Goal: Transaction & Acquisition: Purchase product/service

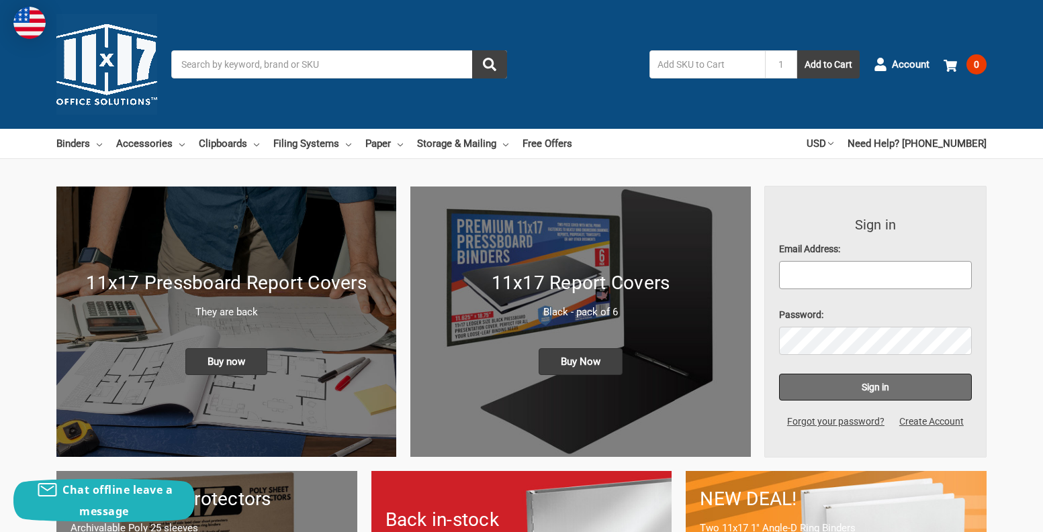
type input "[PERSON_NAME][EMAIL_ADDRESS][DOMAIN_NAME]"
click at [877, 385] on input "Sign in" at bounding box center [875, 387] width 193 height 27
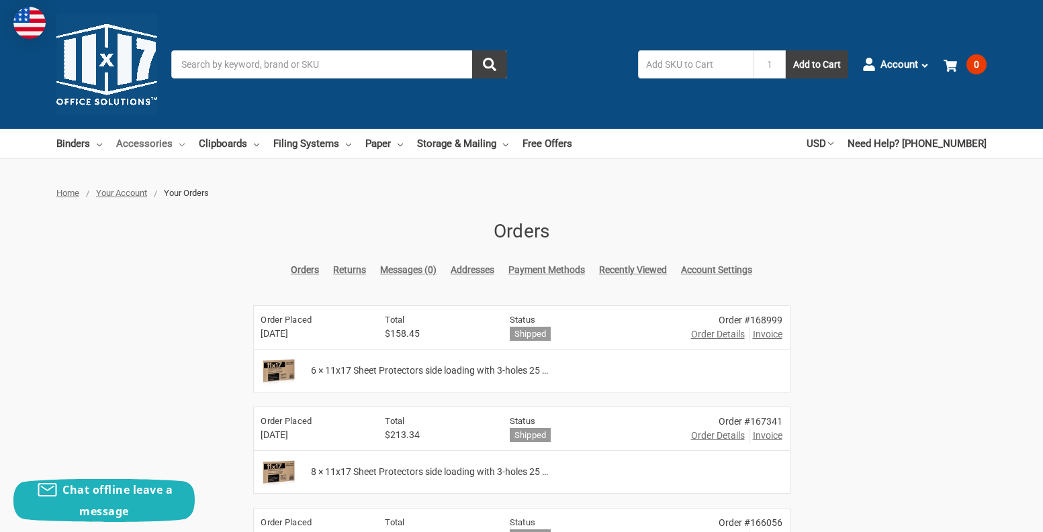
click at [141, 141] on link "Accessories" at bounding box center [150, 144] width 68 height 30
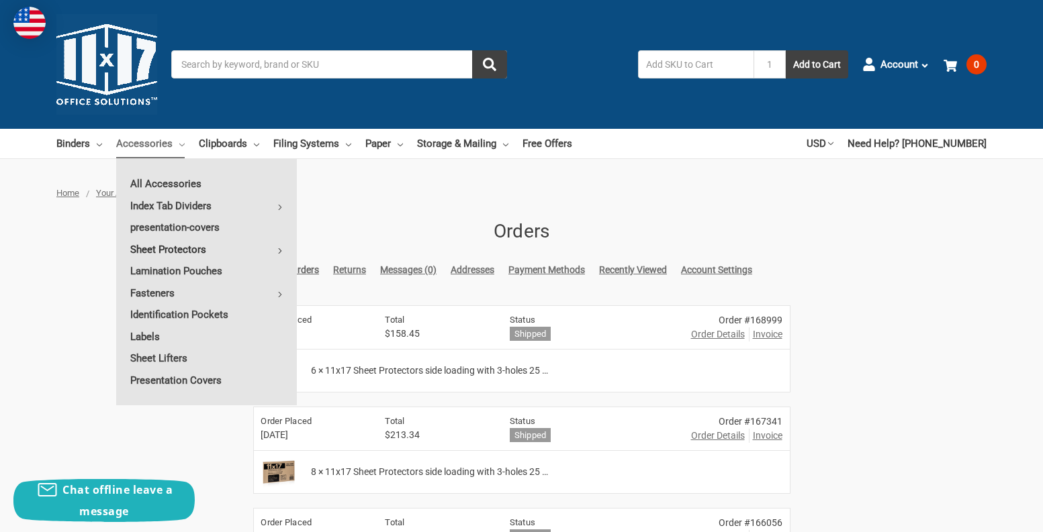
click at [188, 245] on link "Sheet Protectors" at bounding box center [206, 249] width 181 height 21
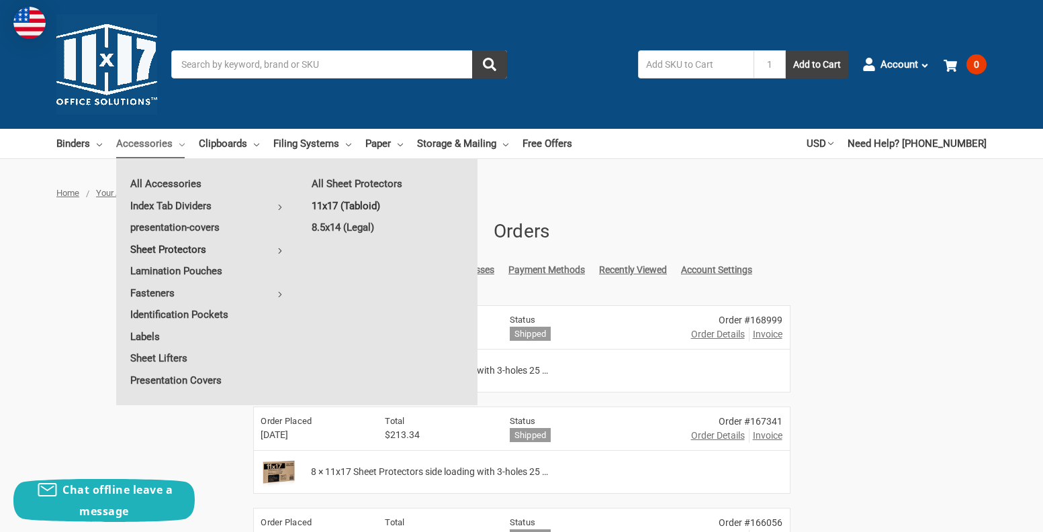
click at [337, 204] on link "11x17 (Tabloid)" at bounding box center [387, 205] width 180 height 21
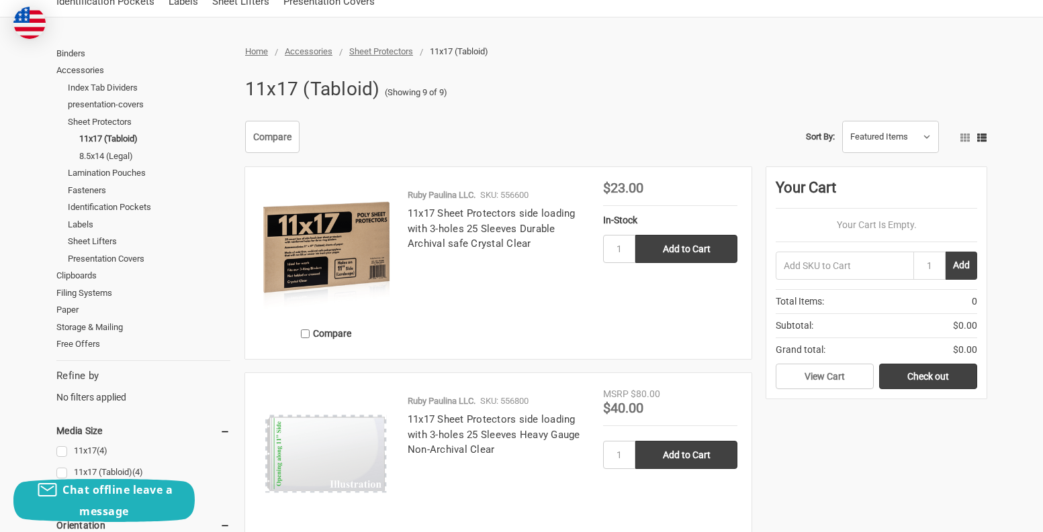
scroll to position [179, 0]
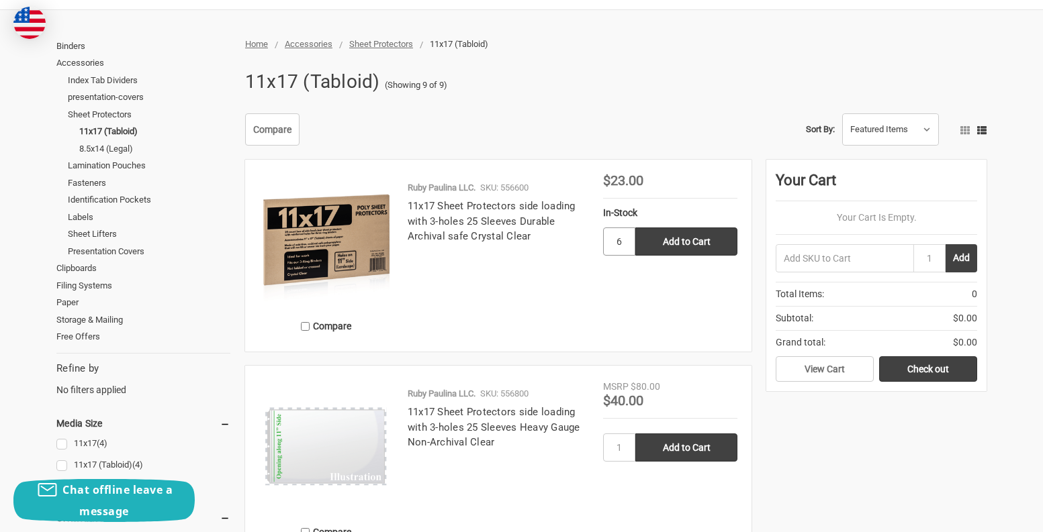
type input "6"
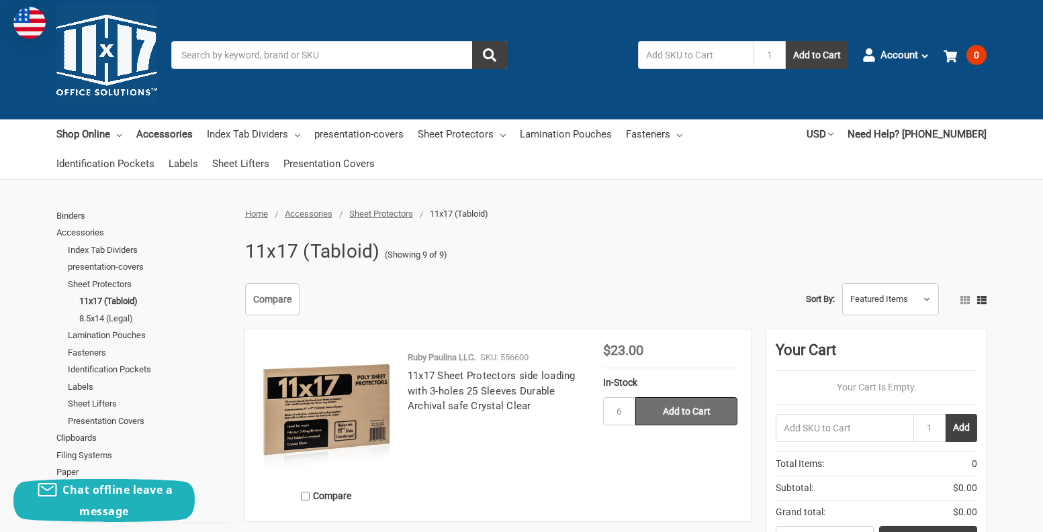
scroll to position [0, 0]
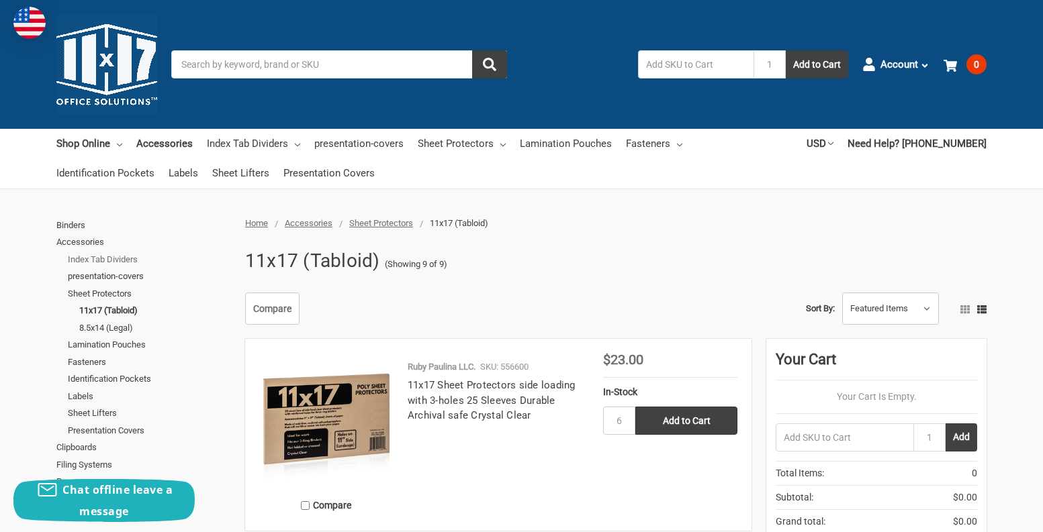
click at [122, 259] on link "Index Tab Dividers" at bounding box center [149, 259] width 162 height 17
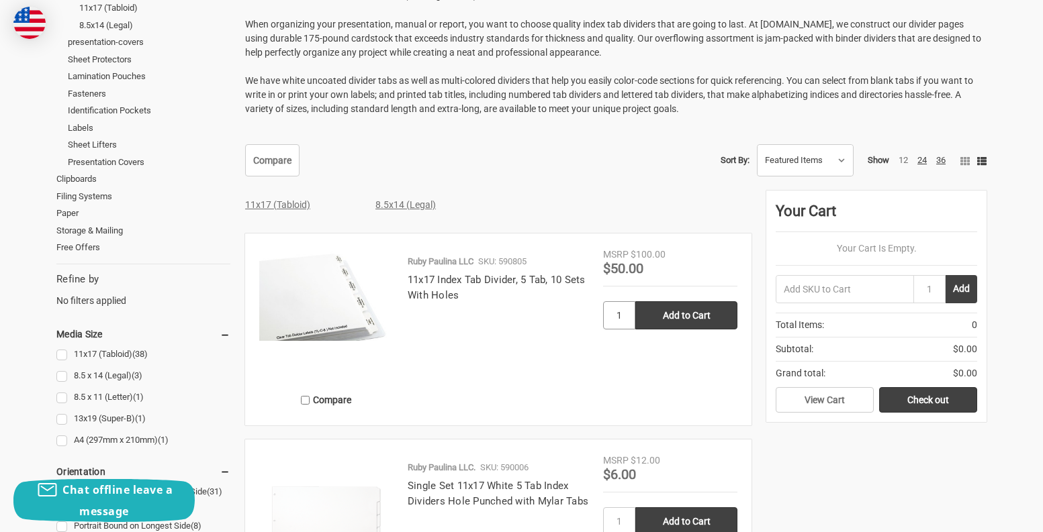
click at [620, 316] on input "1" at bounding box center [619, 315] width 32 height 28
type input "2"
click at [685, 309] on input "Add to Cart" at bounding box center [686, 315] width 102 height 28
type input "Add to Cart"
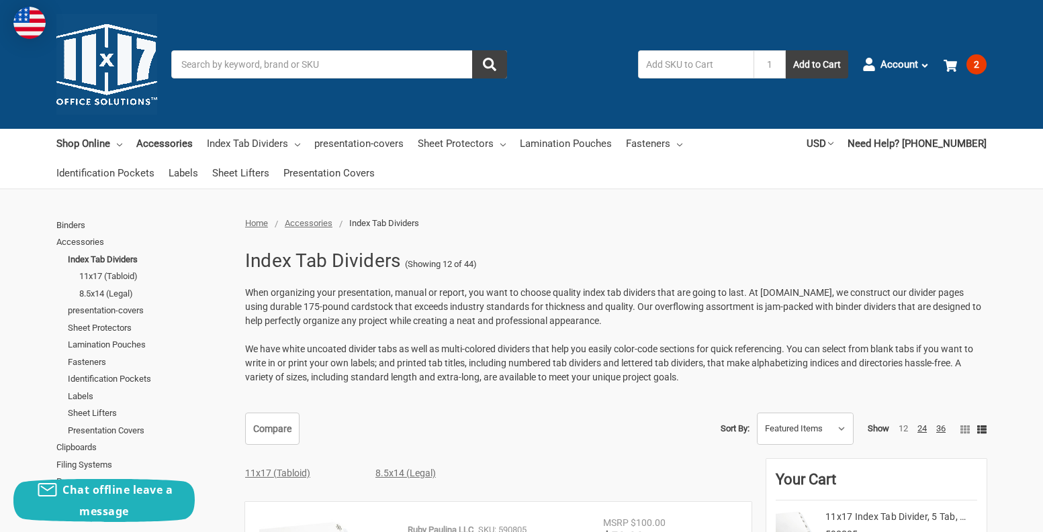
click at [361, 62] on input "Search" at bounding box center [339, 64] width 336 height 28
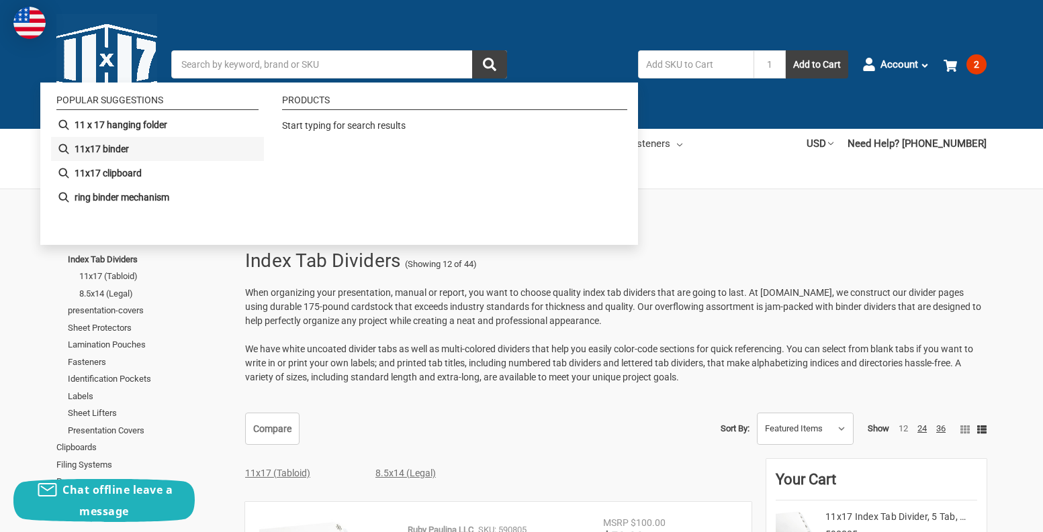
click at [113, 152] on b "11x17 binder" at bounding box center [102, 149] width 54 height 14
type input "11x17 binder"
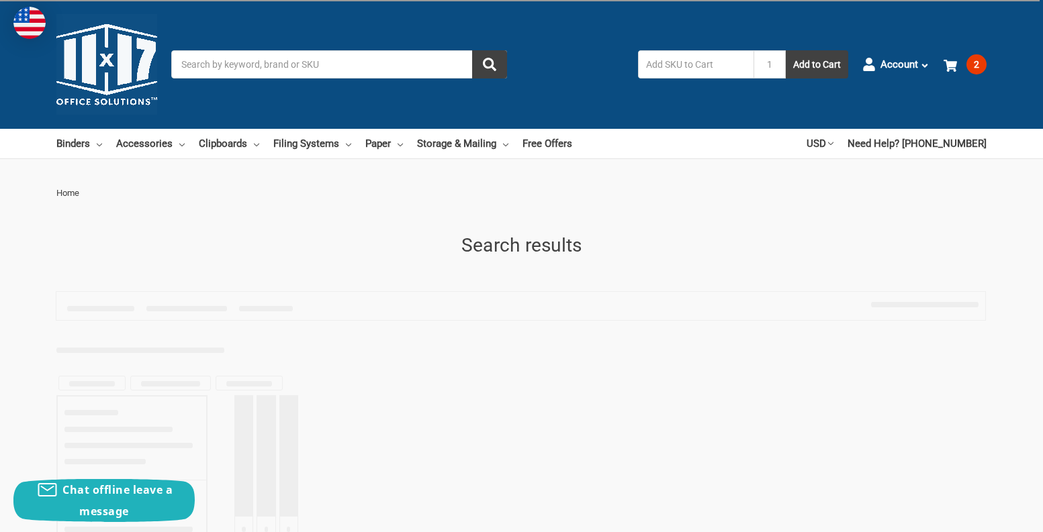
type input "11x17 binder"
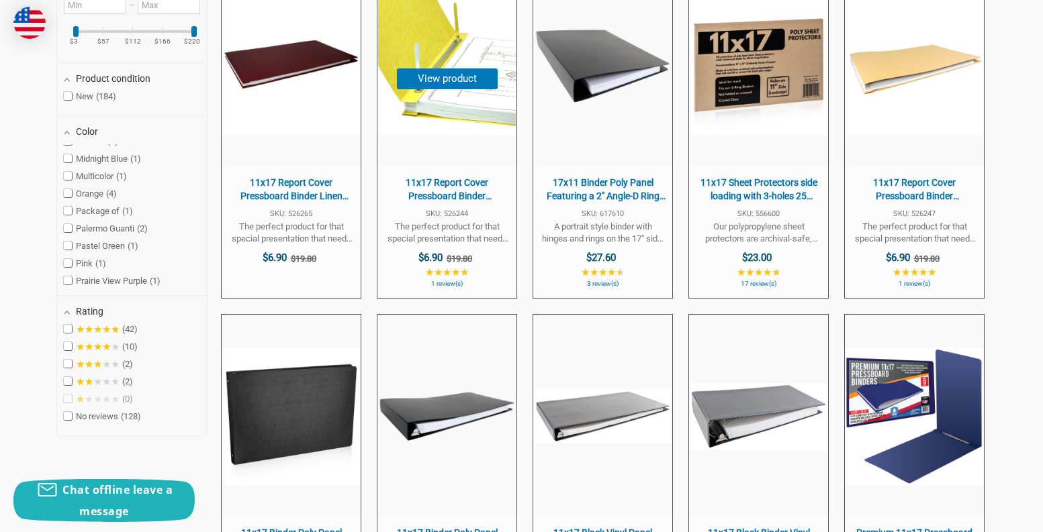
scroll to position [403, 0]
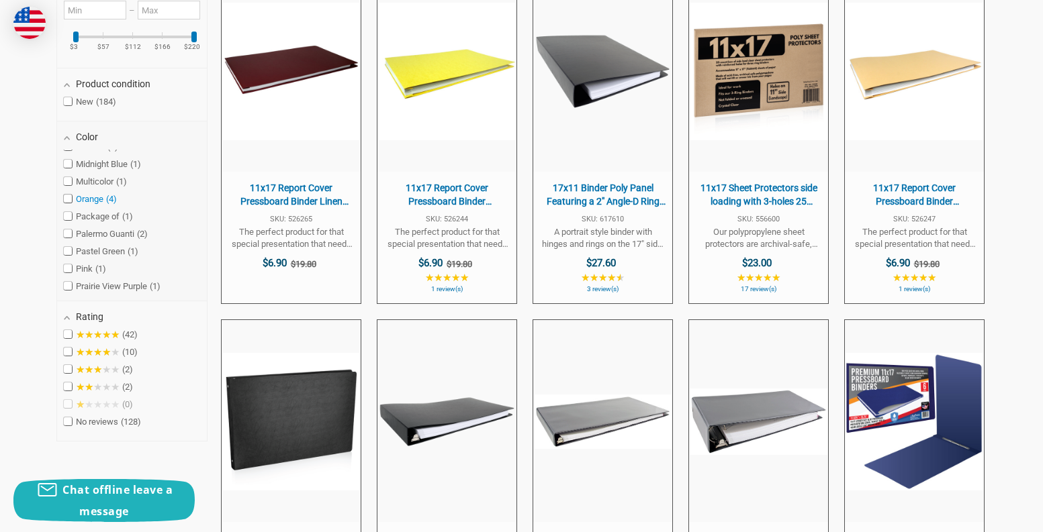
click at [67, 199] on span at bounding box center [68, 199] width 8 height 8
click at [67, 199] on input "Orange 4" at bounding box center [68, 199] width 9 height 9
checkbox input "true"
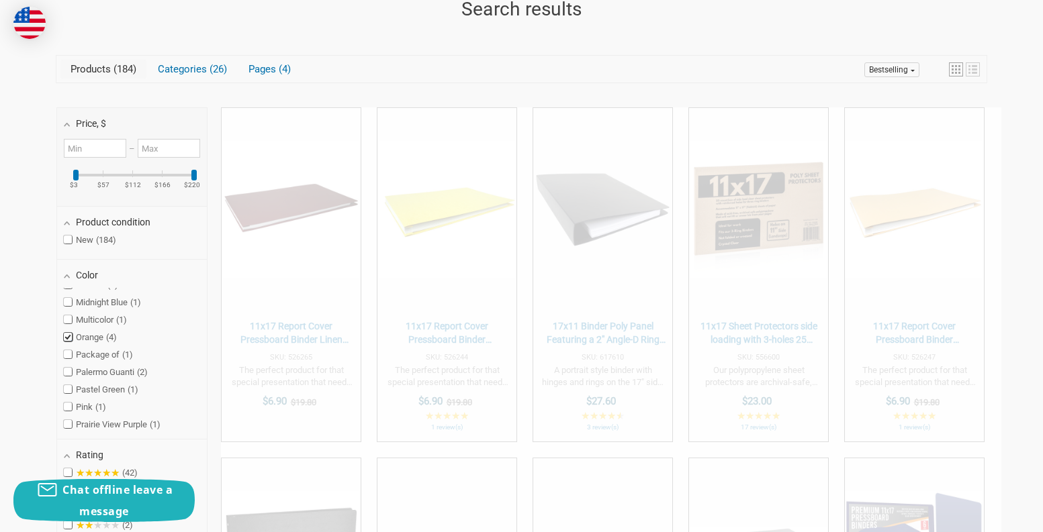
scroll to position [232, 0]
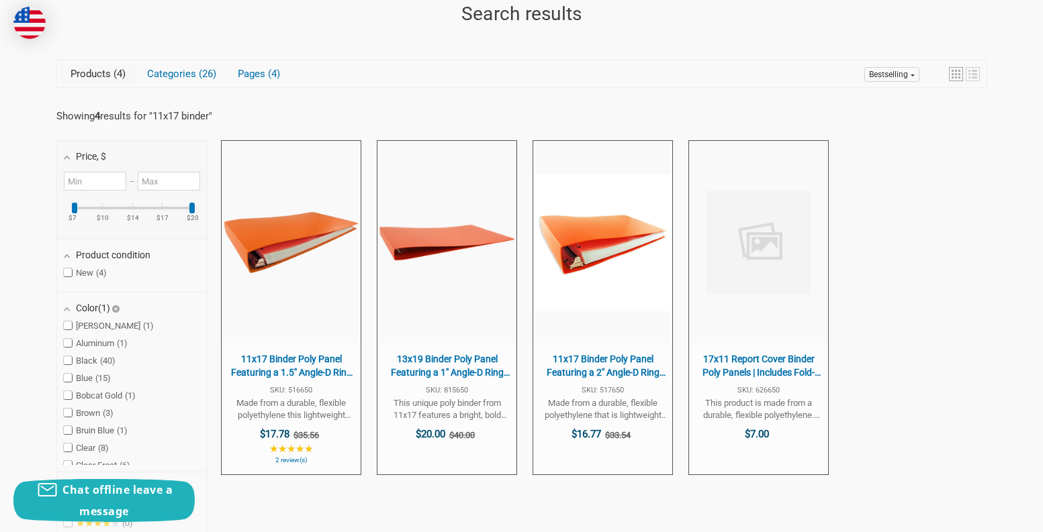
scroll to position [375, 0]
click at [592, 365] on span "11x17 Binder Poly Panel Featuring a 2" Angle-D Ring Orange" at bounding box center [603, 366] width 126 height 26
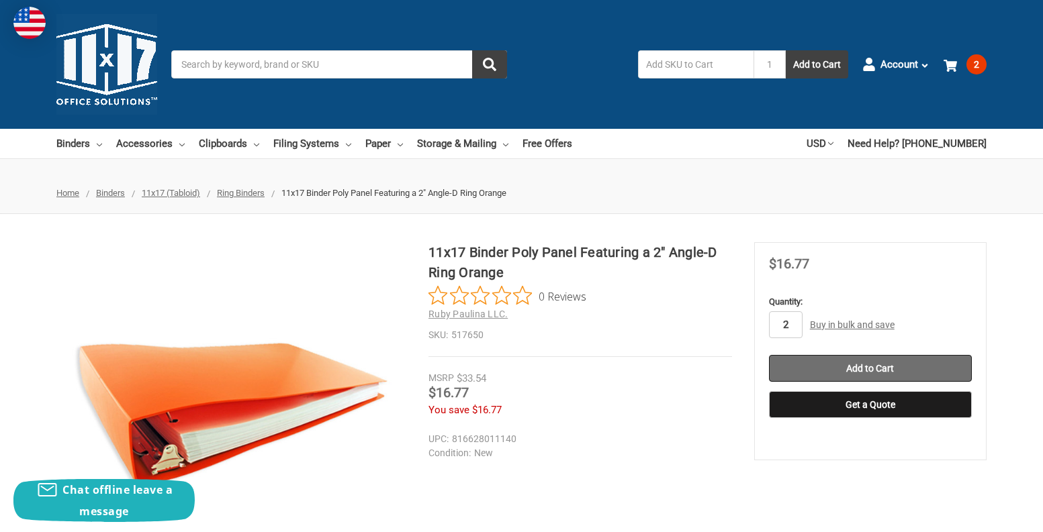
type input "2"
click at [898, 361] on input "Add to Cart" at bounding box center [870, 368] width 203 height 27
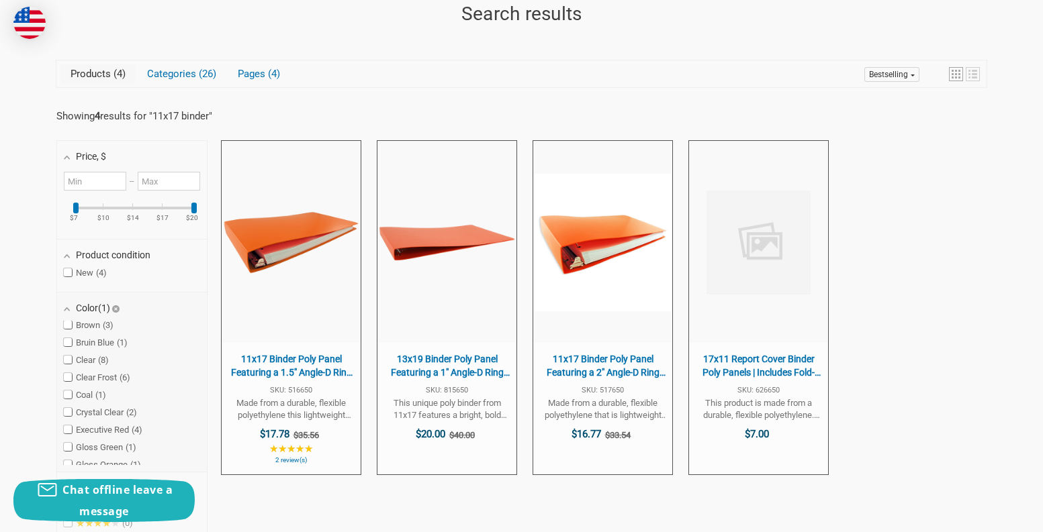
scroll to position [89, 0]
click at [100, 338] on span "Bruin Blue 1" at bounding box center [96, 341] width 64 height 11
click at [73, 338] on input "Bruin Blue 1" at bounding box center [68, 341] width 9 height 9
checkbox input "true"
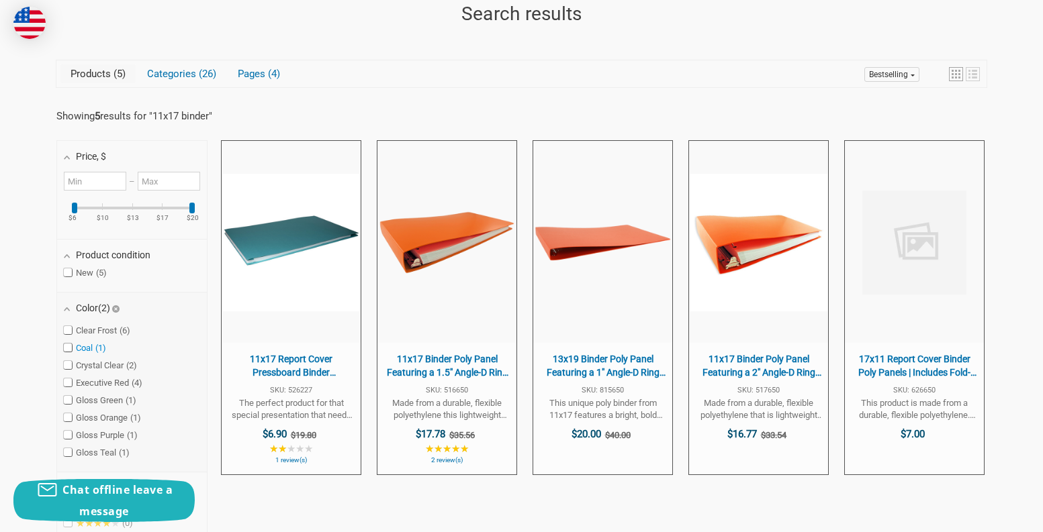
scroll to position [179, 0]
click at [111, 391] on span "Gloss Purple 1" at bounding box center [101, 392] width 74 height 11
click at [73, 391] on input "Gloss Purple 1" at bounding box center [68, 391] width 9 height 9
checkbox input "true"
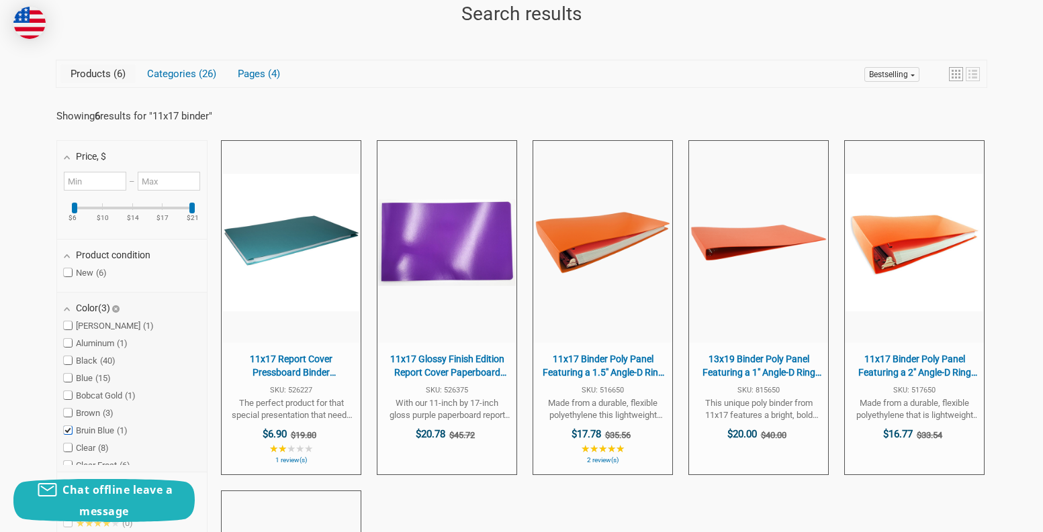
scroll to position [179, 0]
click at [107, 410] on span "Gloss Teal 1" at bounding box center [97, 409] width 66 height 11
click at [68, 409] on span at bounding box center [68, 409] width 8 height 8
click at [68, 409] on input "Gloss Teal 1" at bounding box center [68, 409] width 9 height 9
checkbox input "true"
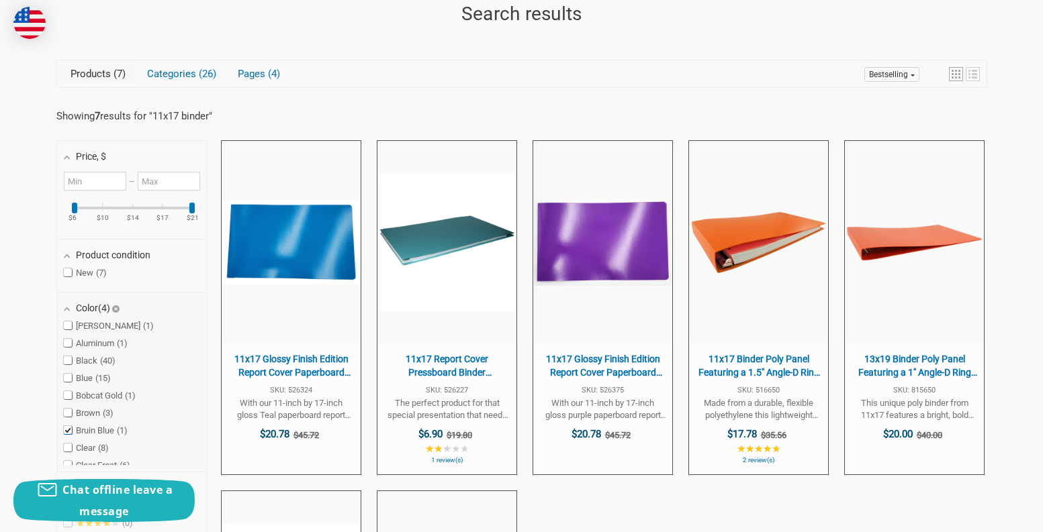
scroll to position [179, 0]
click at [71, 389] on span at bounding box center [68, 391] width 8 height 8
click at [71, 389] on input "Gloss Purple 1" at bounding box center [68, 391] width 9 height 9
checkbox input "false"
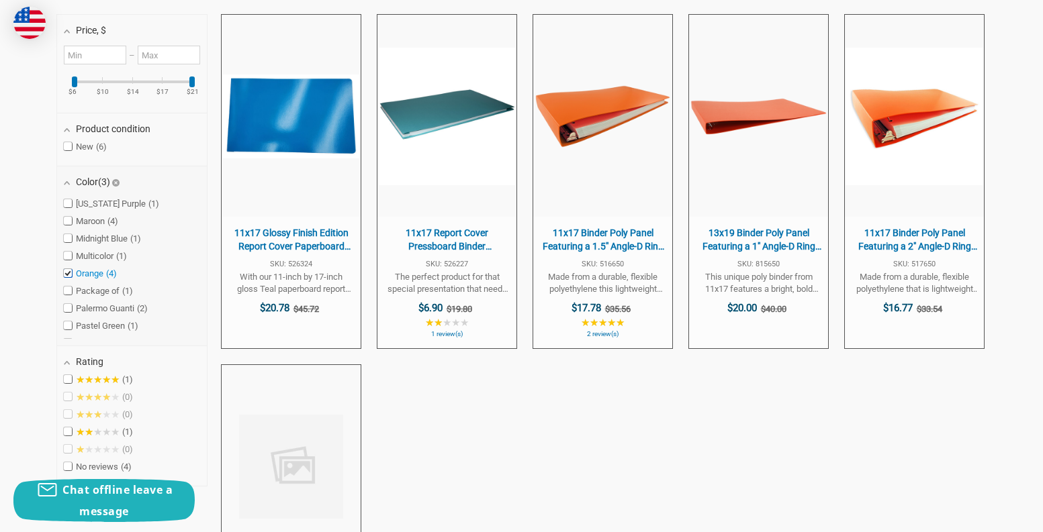
scroll to position [403, 0]
click at [68, 215] on span at bounding box center [68, 216] width 8 height 8
click at [68, 215] on input "Orange 4" at bounding box center [68, 216] width 9 height 9
checkbox input "false"
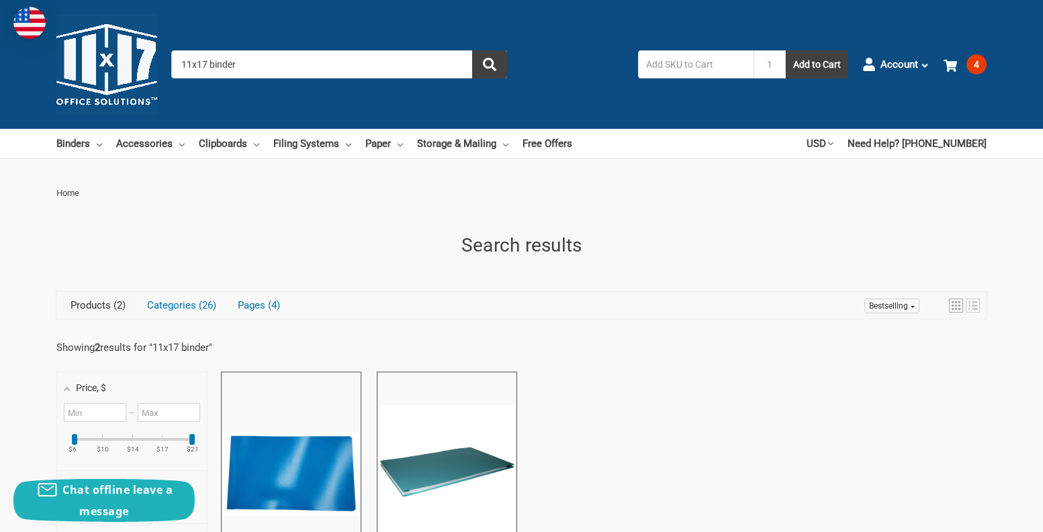
click at [273, 68] on input "11x17 binder" at bounding box center [339, 64] width 336 height 28
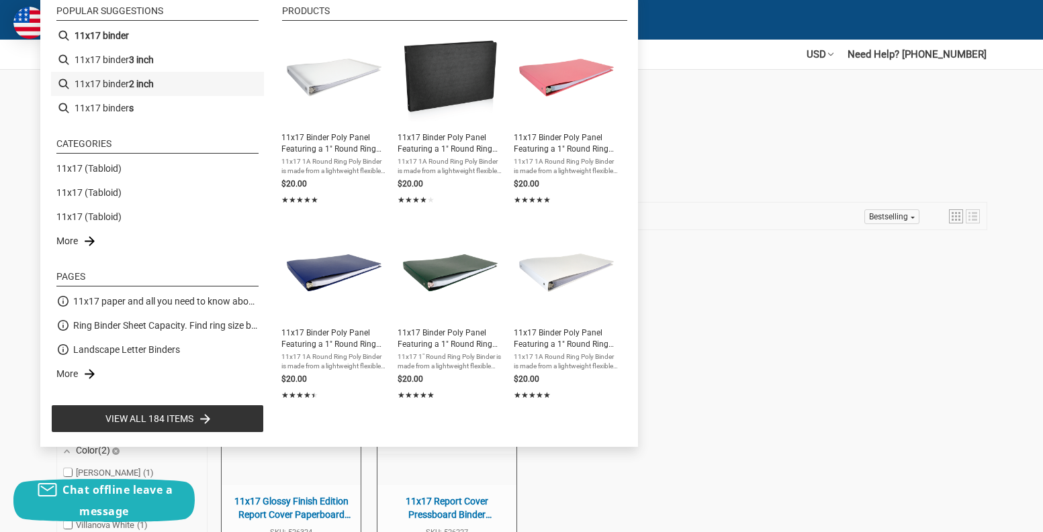
click at [119, 83] on li "11x17 binder 2 inch" at bounding box center [157, 84] width 213 height 24
type input "11x17 binder 2 inch"
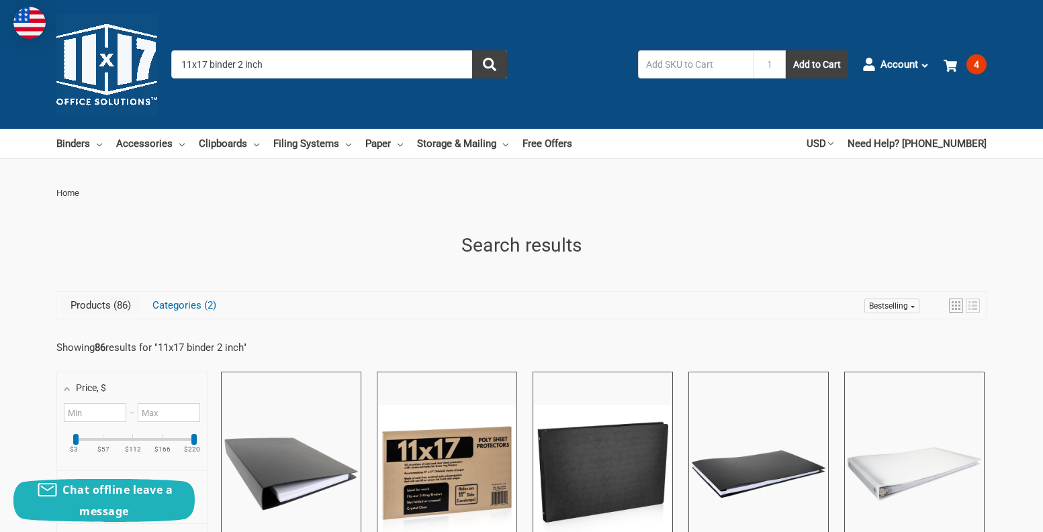
drag, startPoint x: 287, startPoint y: 63, endPoint x: 301, endPoint y: 60, distance: 13.8
click at [289, 62] on input "11x17 binder 2 inch" at bounding box center [339, 64] width 336 height 28
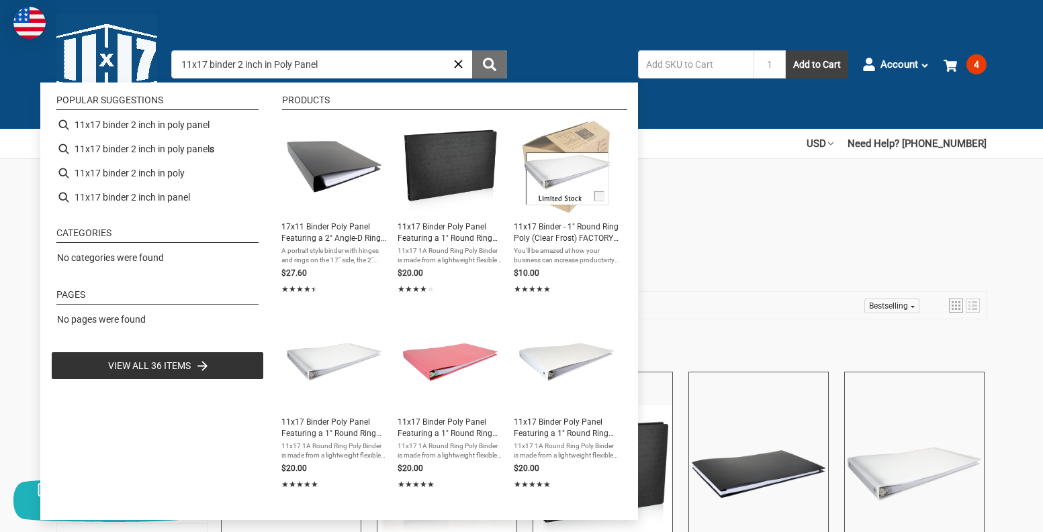
type input "11x17 binder 2 inch in Poly Panel"
click at [485, 67] on icon "submit" at bounding box center [489, 64] width 13 height 13
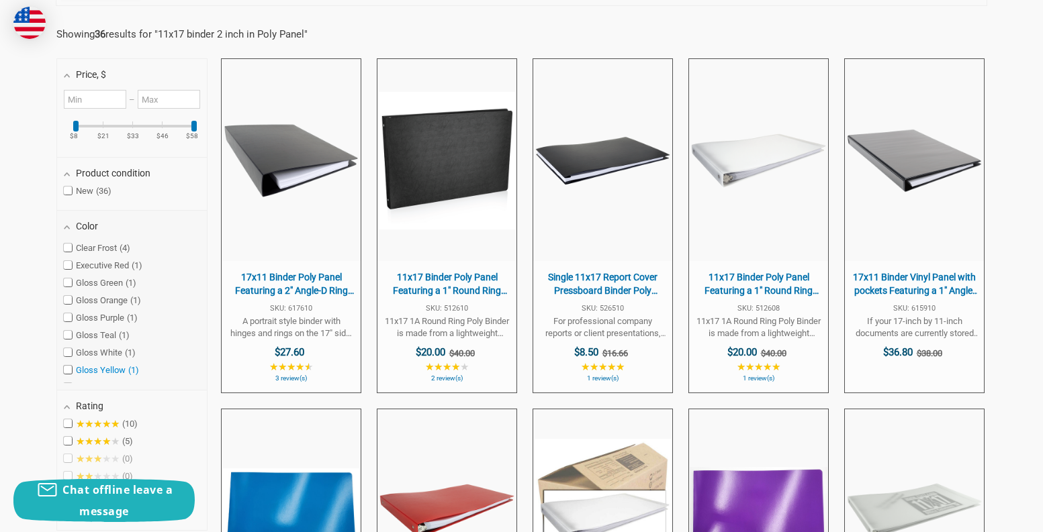
scroll to position [89, 0]
click at [95, 328] on span "Maroon 1" at bounding box center [91, 329] width 54 height 11
click at [73, 328] on input "Maroon 1" at bounding box center [68, 329] width 9 height 9
checkbox input "true"
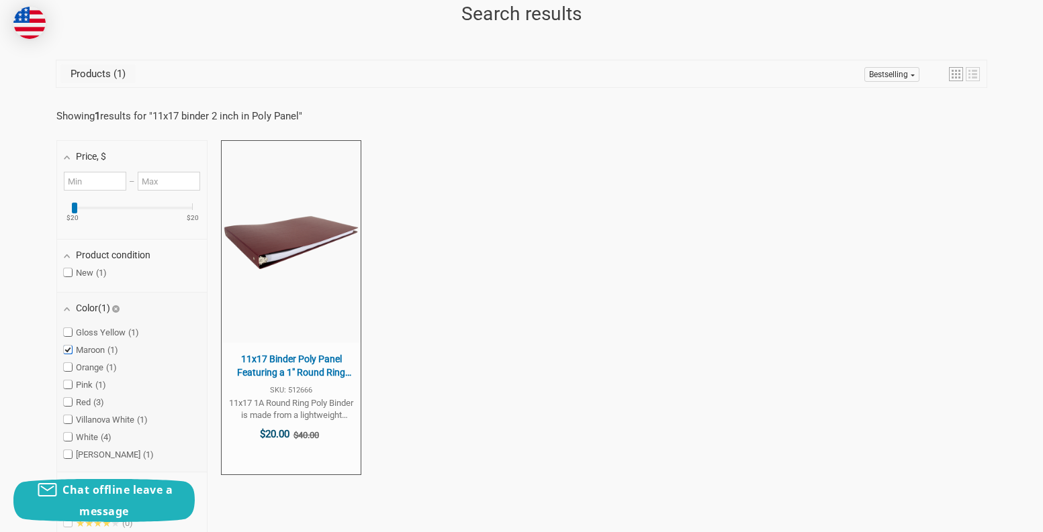
scroll to position [152, 0]
click at [68, 347] on span at bounding box center [68, 348] width 8 height 8
click at [68, 347] on input "Maroon 1" at bounding box center [68, 348] width 9 height 9
checkbox input "false"
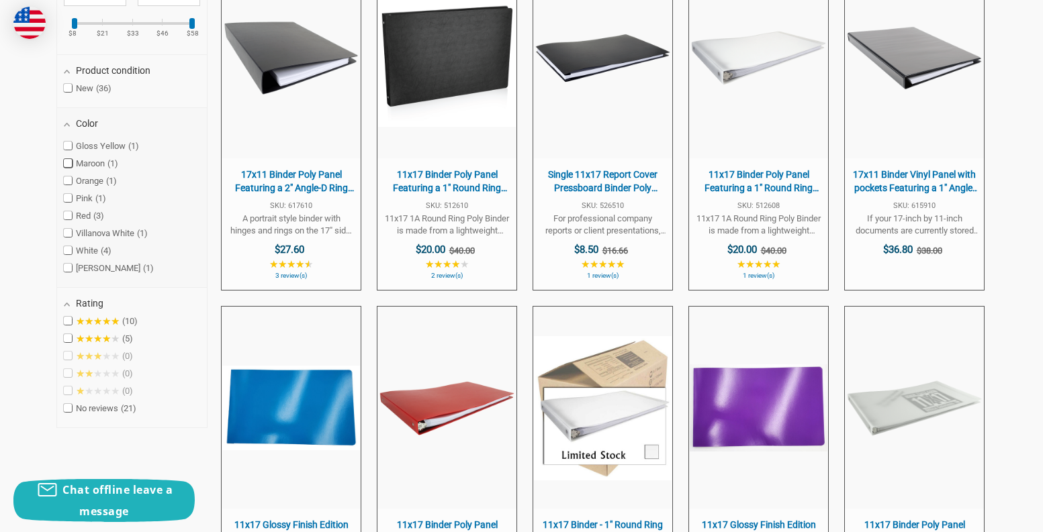
scroll to position [455, 0]
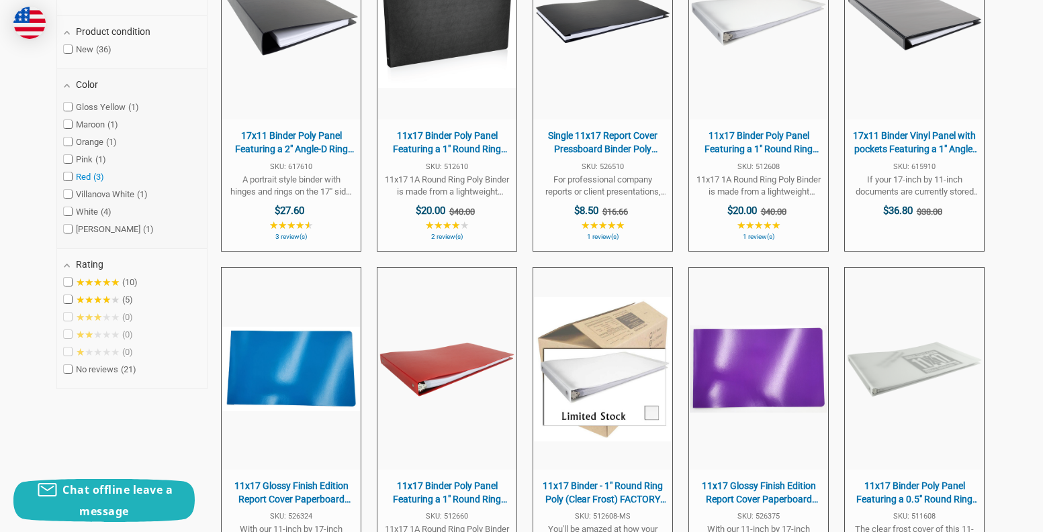
click at [82, 178] on span "Red 3" at bounding box center [84, 177] width 40 height 11
click at [73, 178] on input "Red 3" at bounding box center [68, 177] width 9 height 9
checkbox input "true"
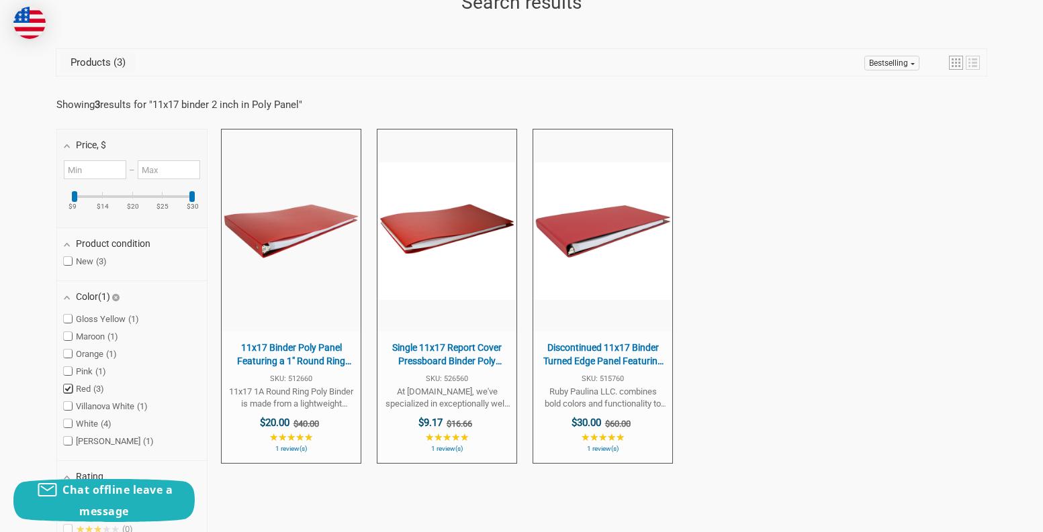
scroll to position [232, 0]
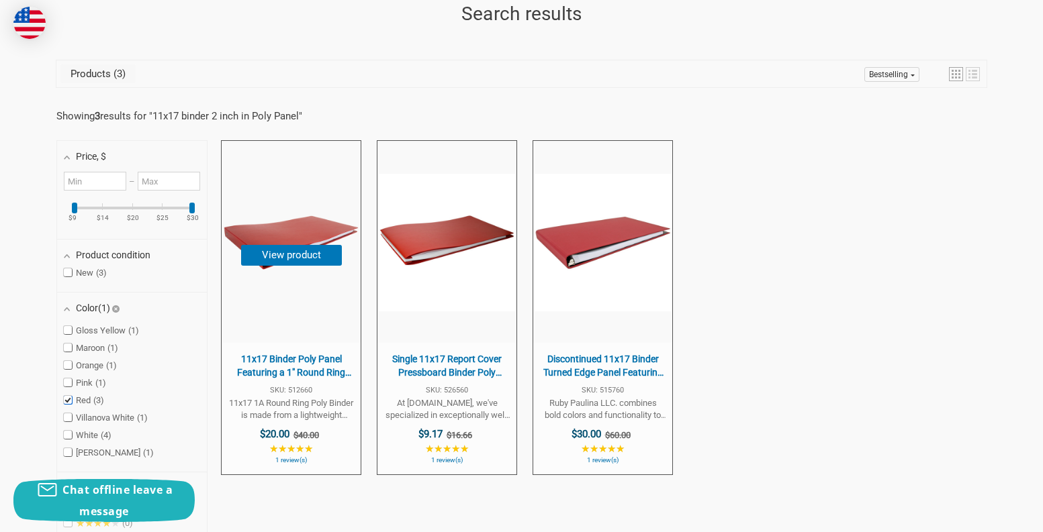
click at [287, 252] on button "View product" at bounding box center [291, 255] width 101 height 21
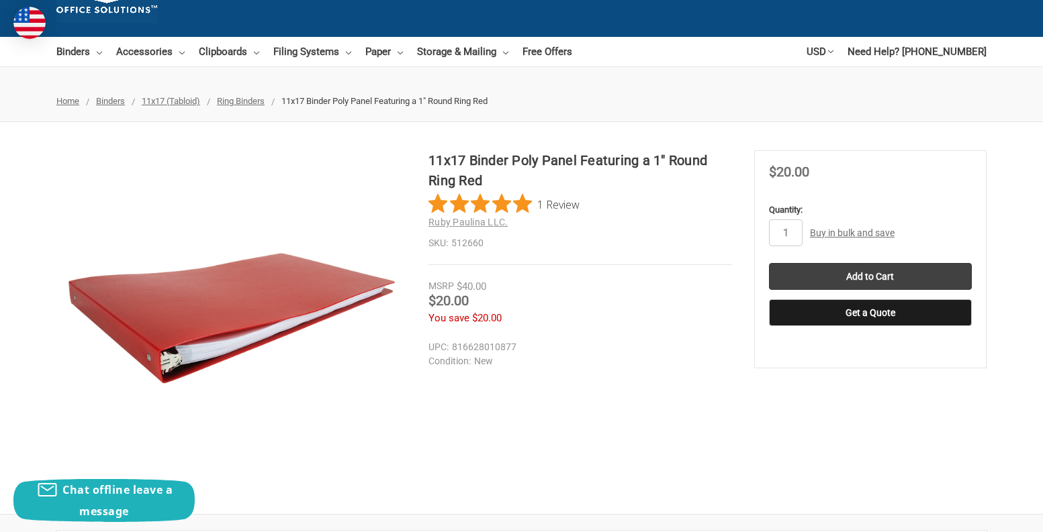
scroll to position [179, 0]
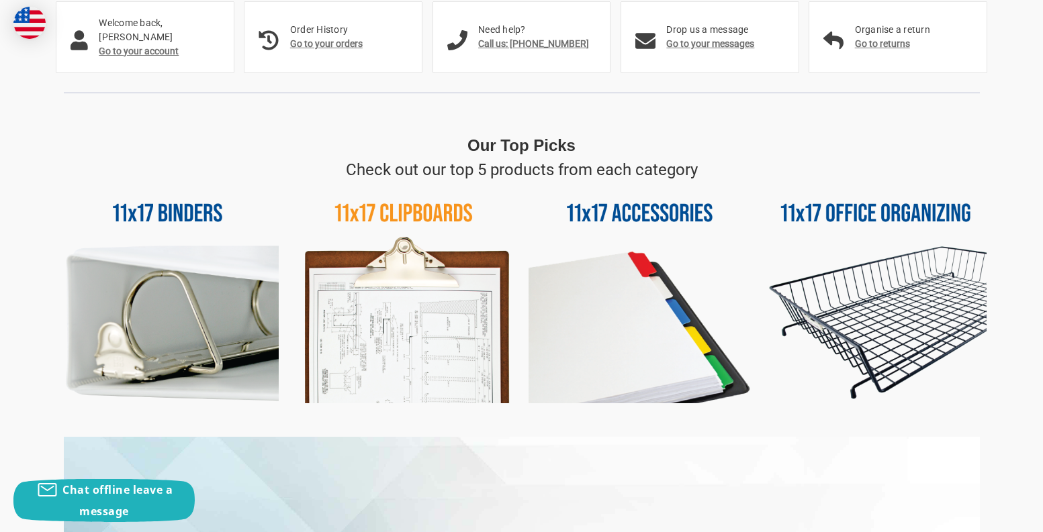
scroll to position [537, 0]
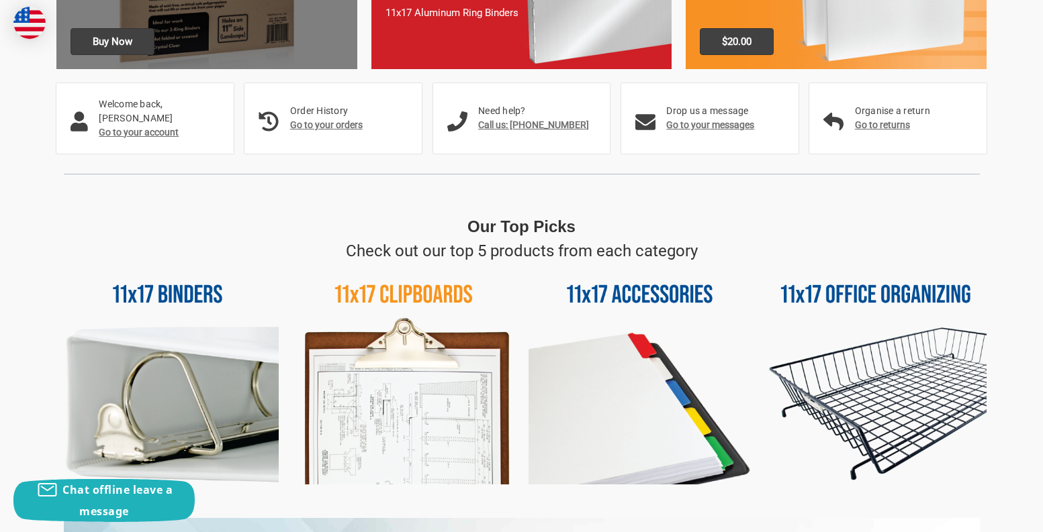
click at [182, 282] on img at bounding box center [167, 374] width 222 height 222
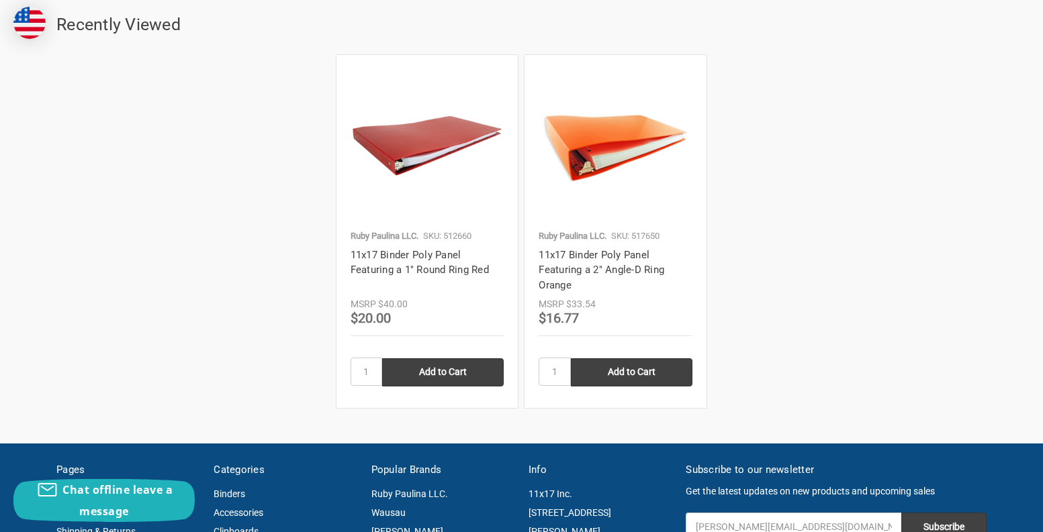
scroll to position [1254, 0]
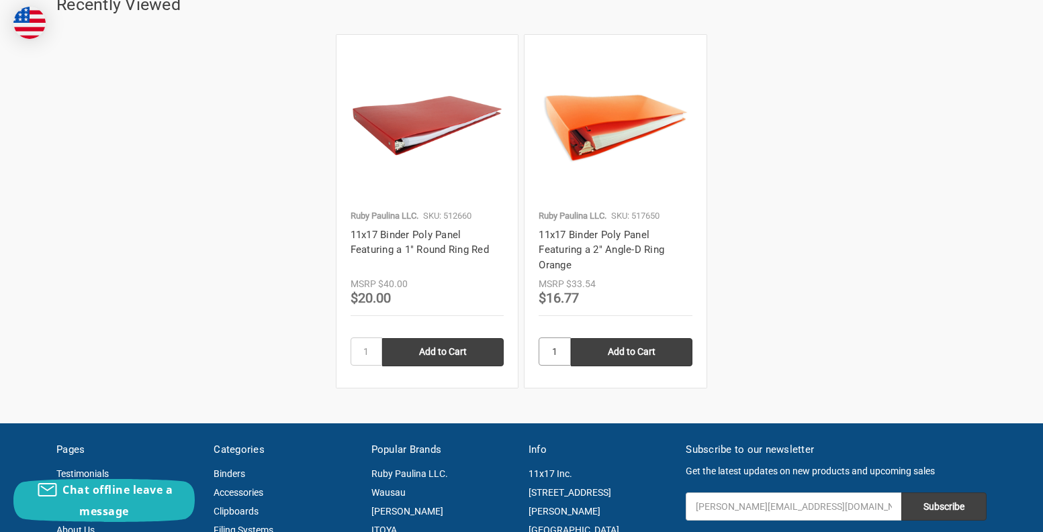
click at [562, 355] on input "1" at bounding box center [555, 352] width 32 height 28
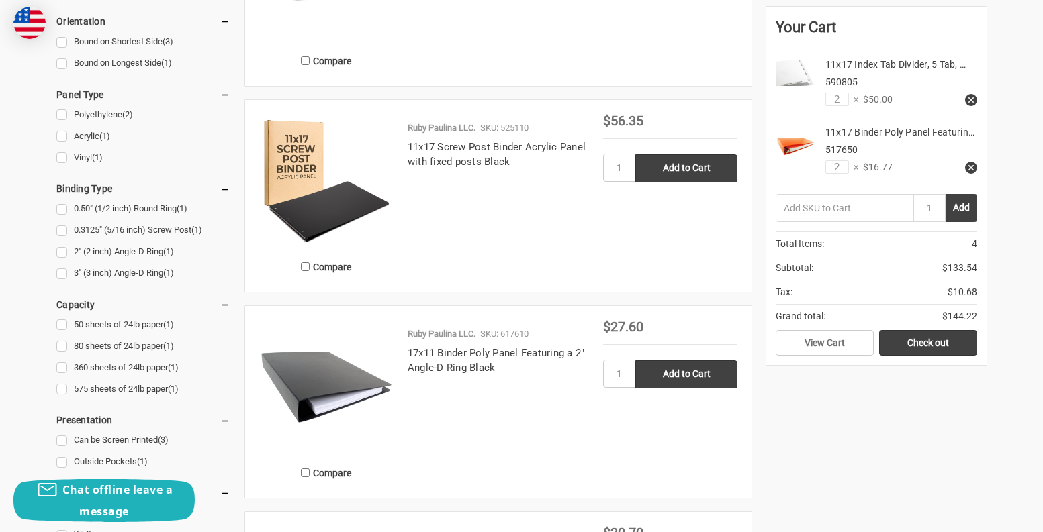
scroll to position [403, 0]
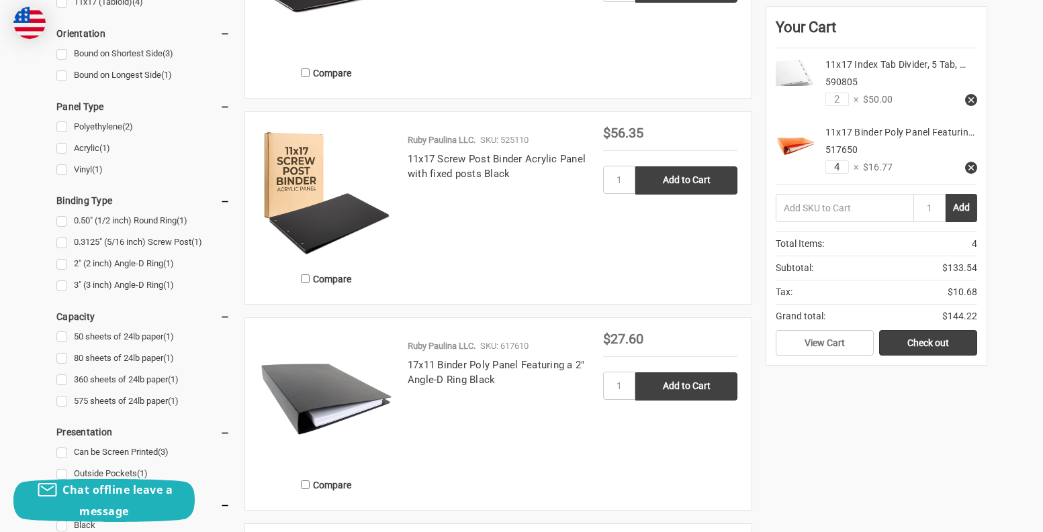
type input "4"
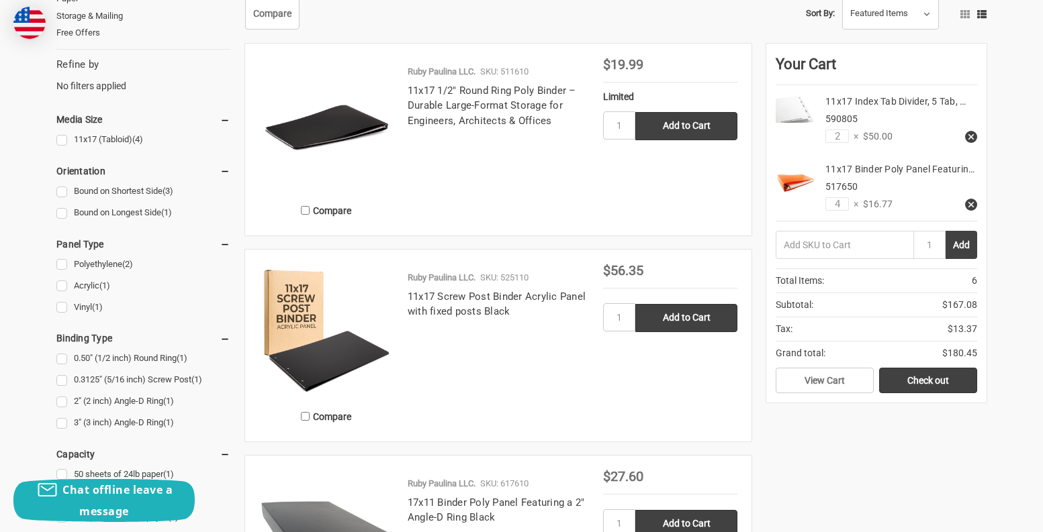
scroll to position [314, 0]
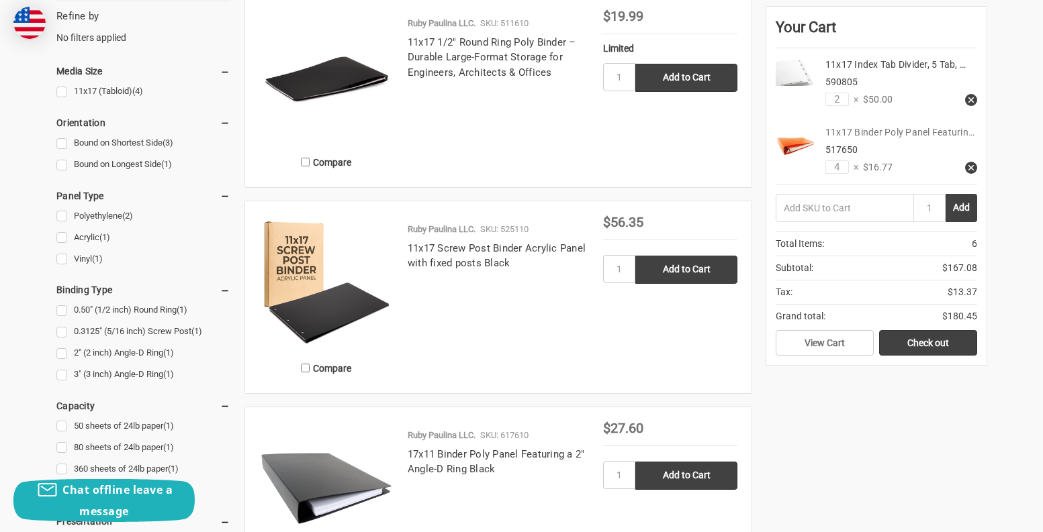
click at [879, 133] on link "11x17 Binder Poly Panel Featurin…" at bounding box center [899, 132] width 149 height 11
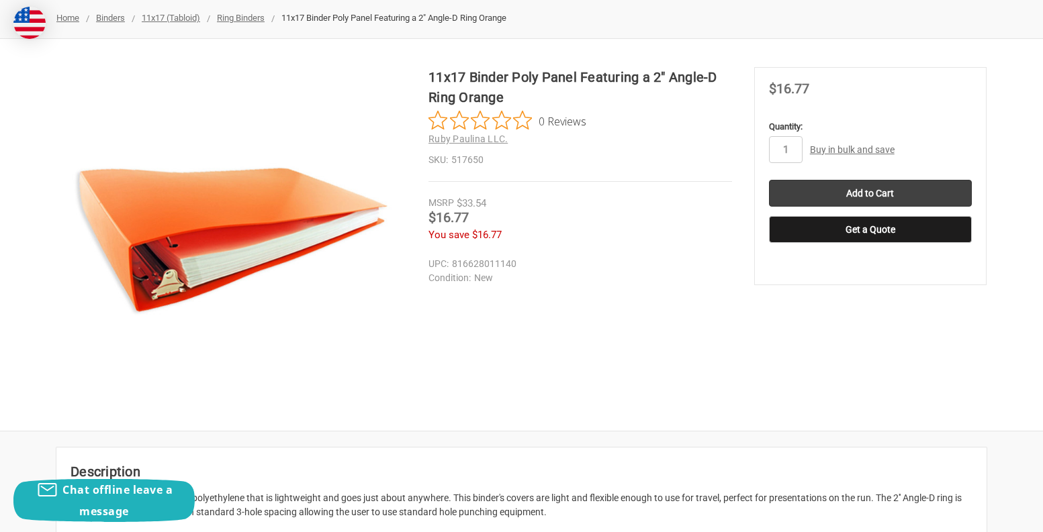
scroll to position [179, 0]
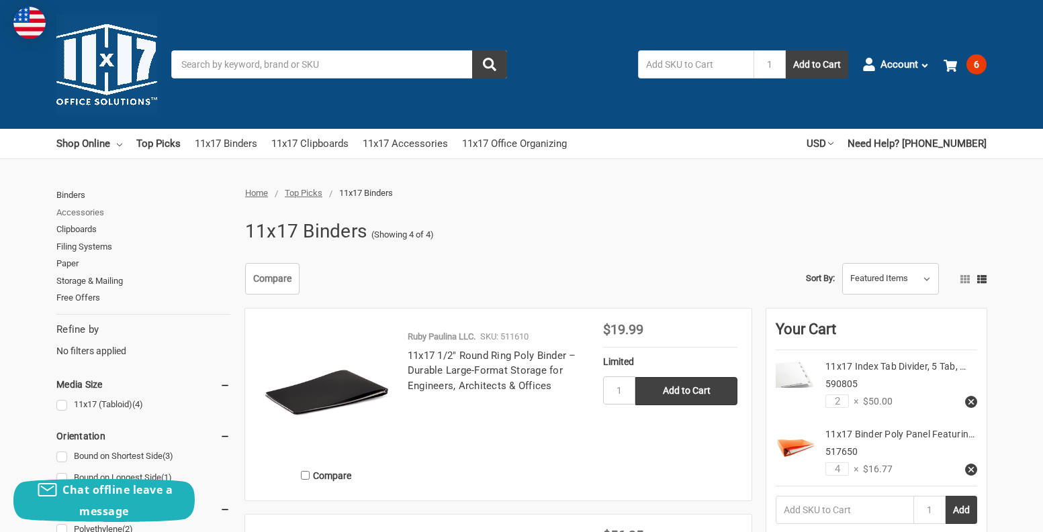
click at [94, 211] on link "Accessories" at bounding box center [143, 212] width 174 height 17
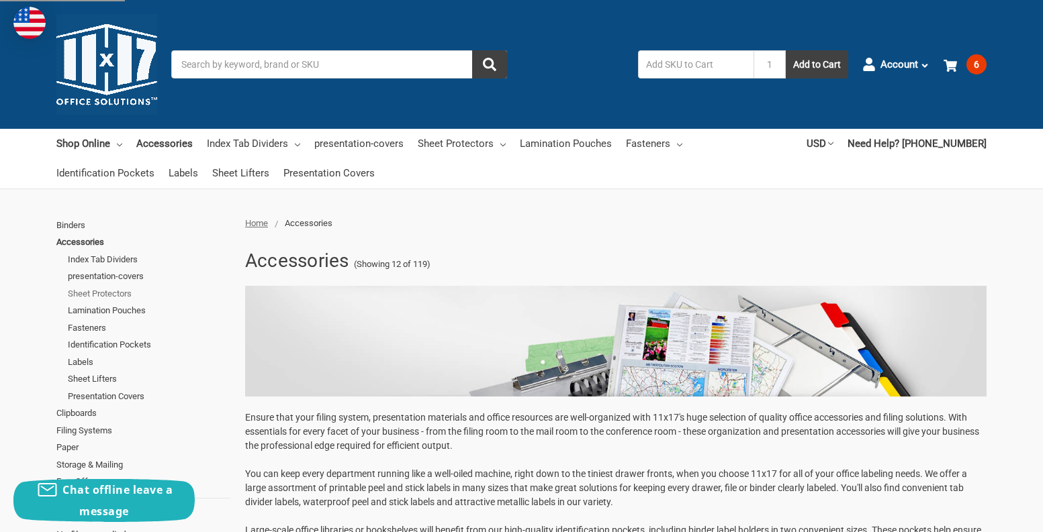
click at [115, 293] on link "Sheet Protectors" at bounding box center [149, 293] width 162 height 17
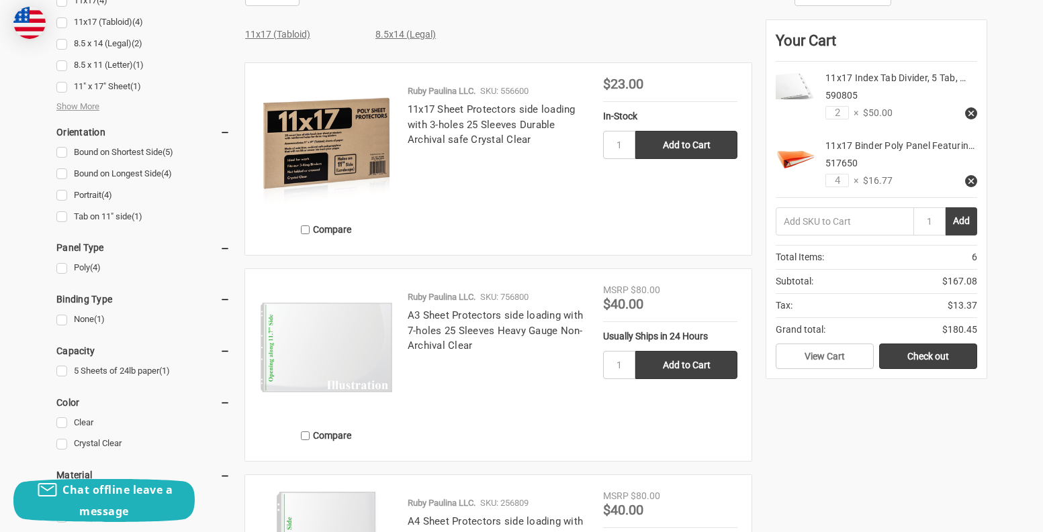
scroll to position [626, 0]
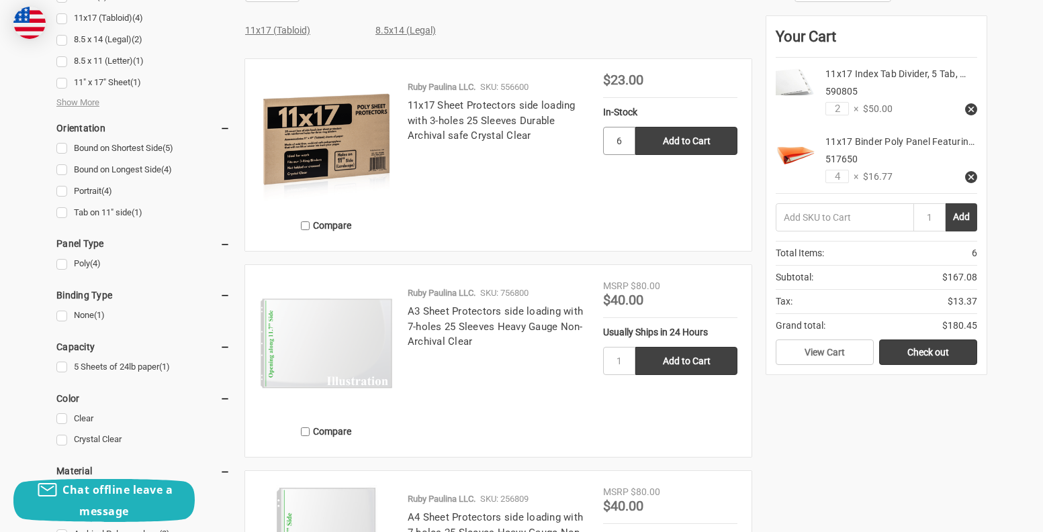
type input "6"
click at [708, 139] on input "Add to Cart" at bounding box center [686, 141] width 102 height 28
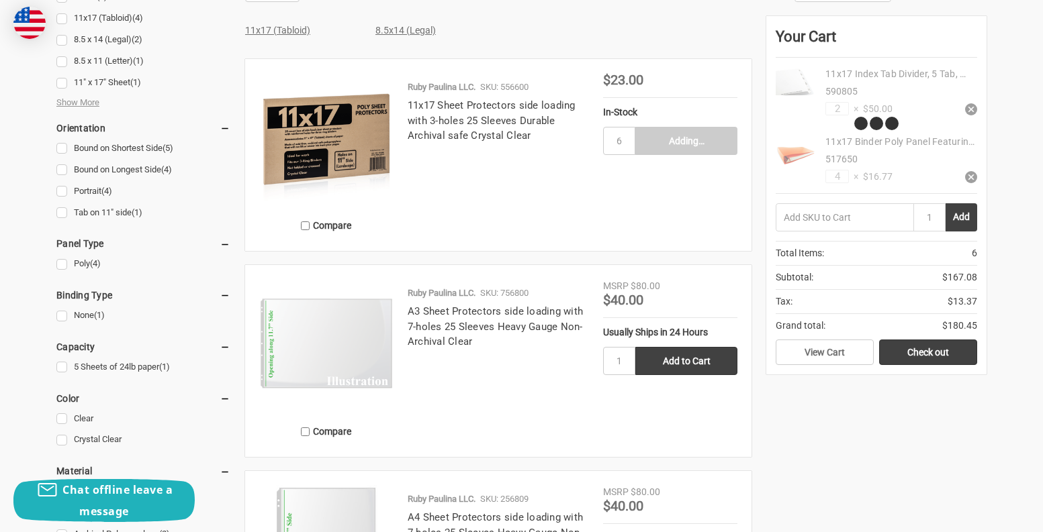
type input "Add to Cart"
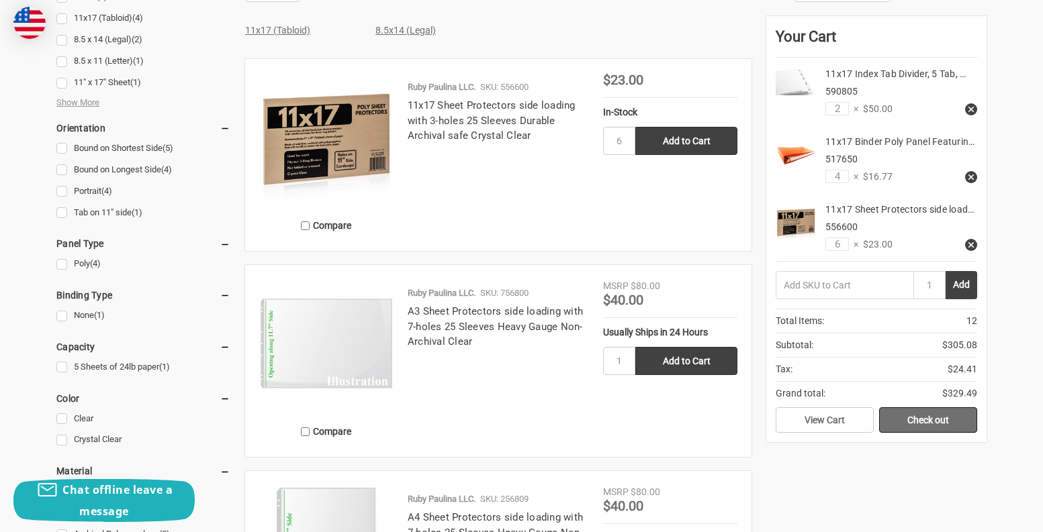
click at [919, 420] on link "Check out" at bounding box center [928, 421] width 98 height 26
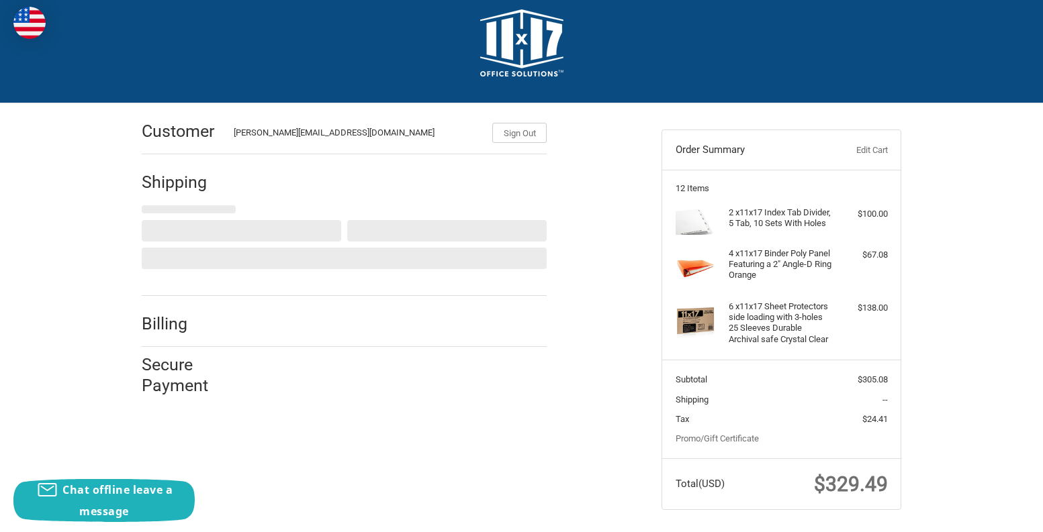
scroll to position [51, 0]
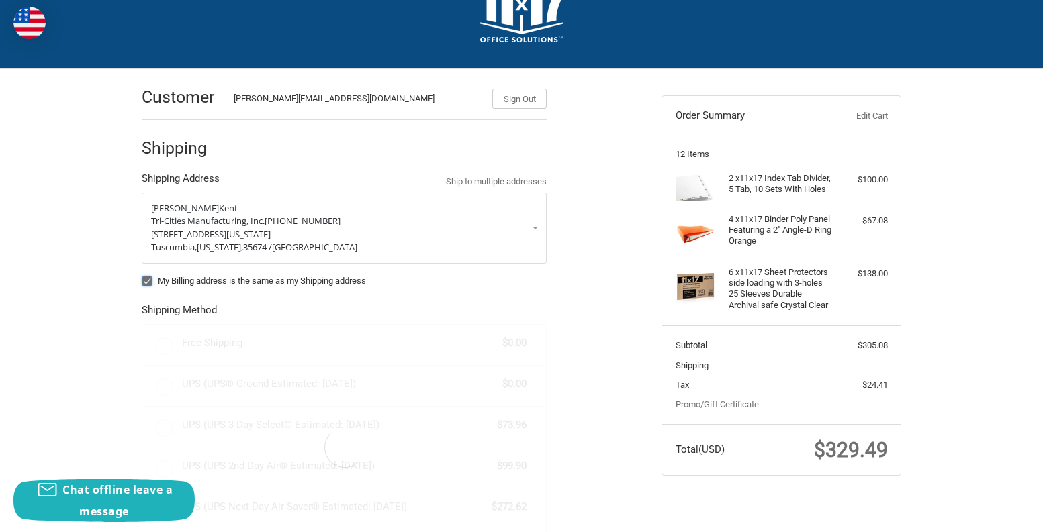
radio input "true"
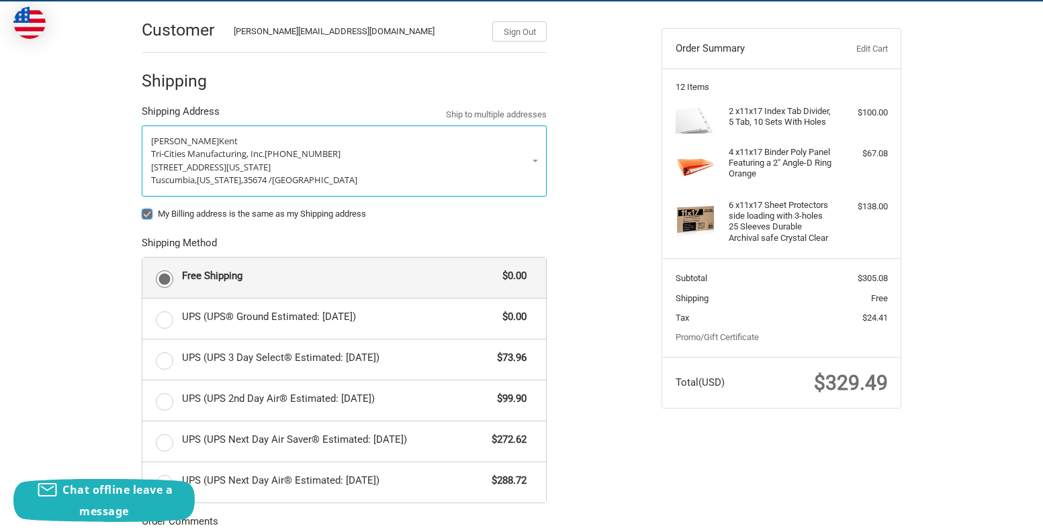
scroll to position [140, 0]
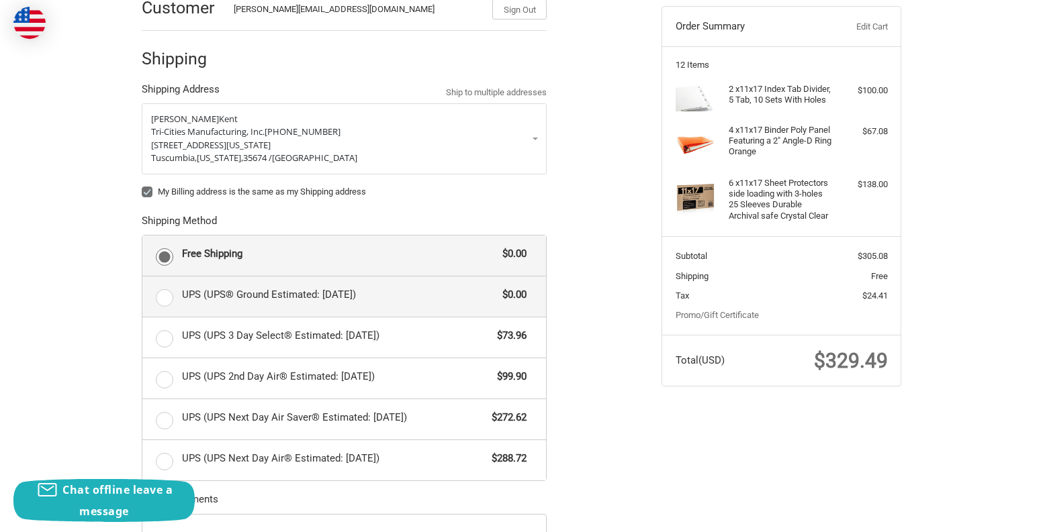
click at [165, 297] on label "UPS (UPS® Ground Estimated: Wed, Sep 17) $0.00" at bounding box center [344, 297] width 404 height 40
click at [143, 277] on input "UPS (UPS® Ground Estimated: Wed, Sep 17) $0.00" at bounding box center [142, 277] width 1 height 1
radio input "true"
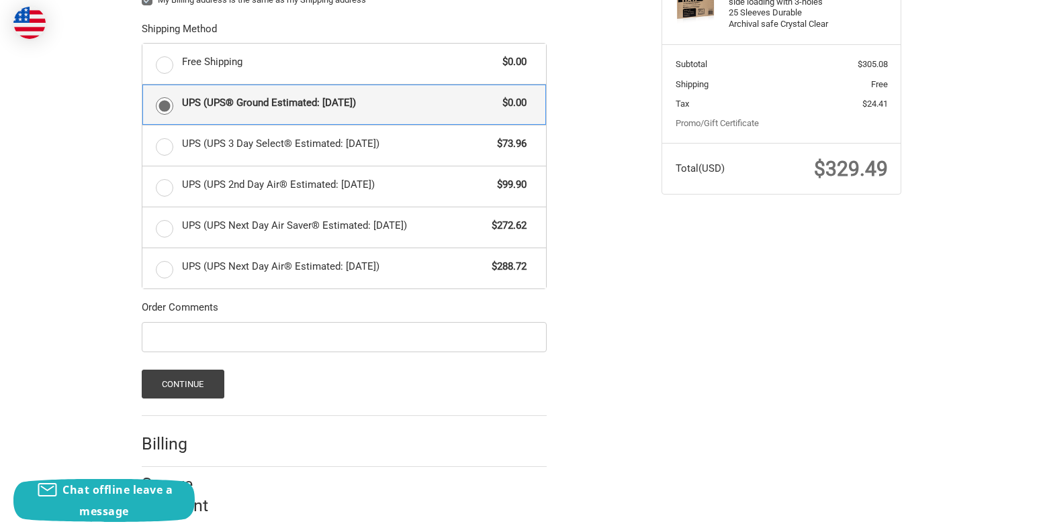
scroll to position [344, 0]
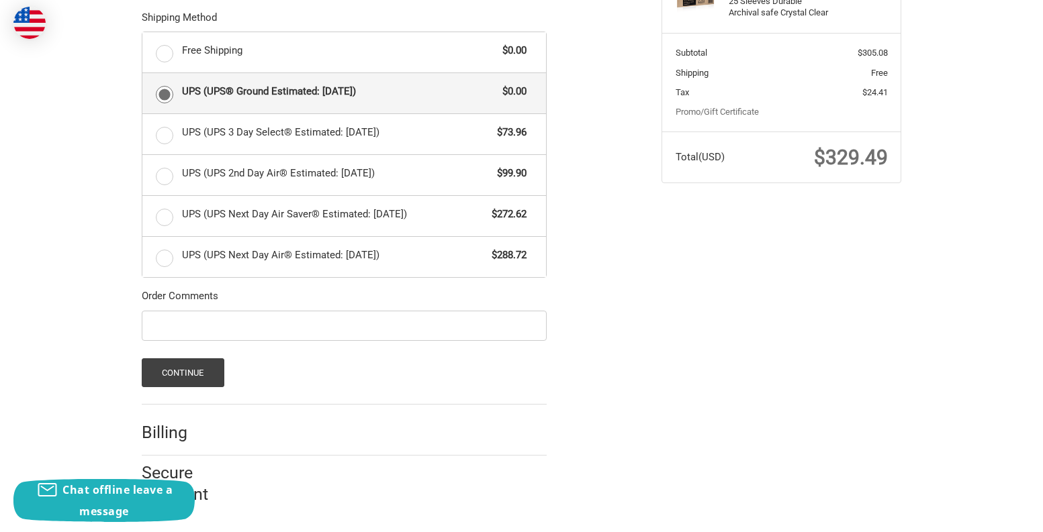
click at [167, 431] on h2 "Billing" at bounding box center [181, 432] width 79 height 21
click at [199, 374] on button "Continue" at bounding box center [183, 373] width 83 height 29
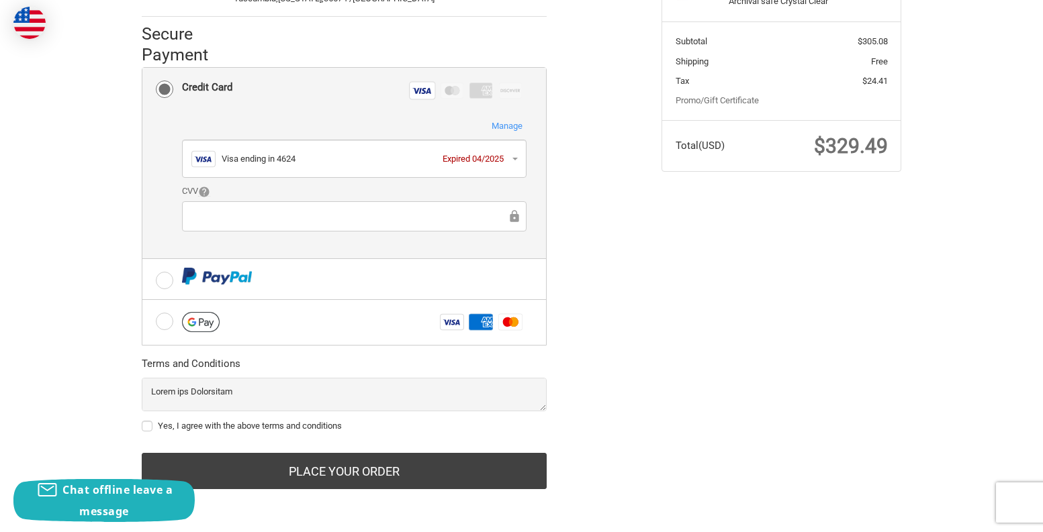
scroll to position [356, 0]
click at [516, 160] on button "Visa Visa ending in 4624 Expired 04/2025" at bounding box center [354, 159] width 344 height 39
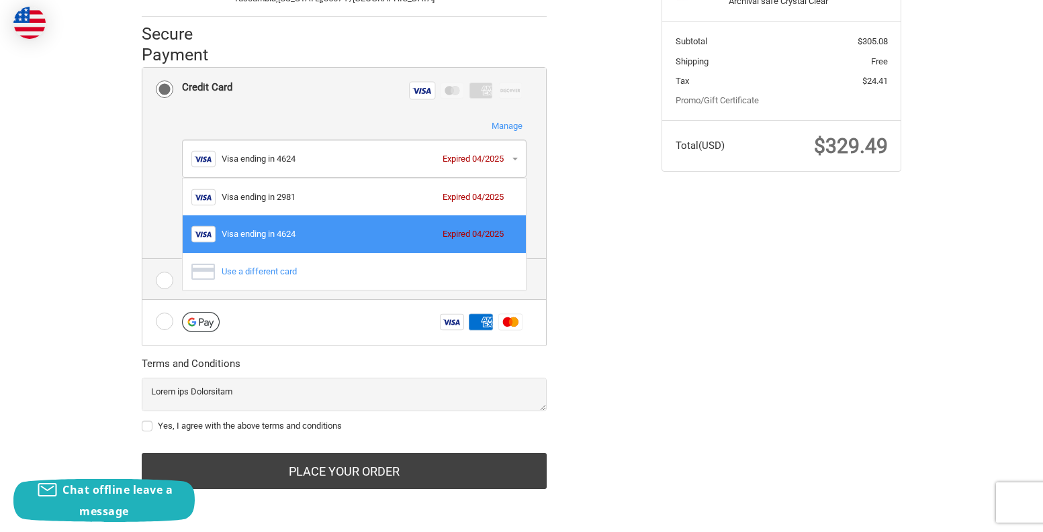
click at [246, 269] on div "Use a different card" at bounding box center [366, 271] width 289 height 13
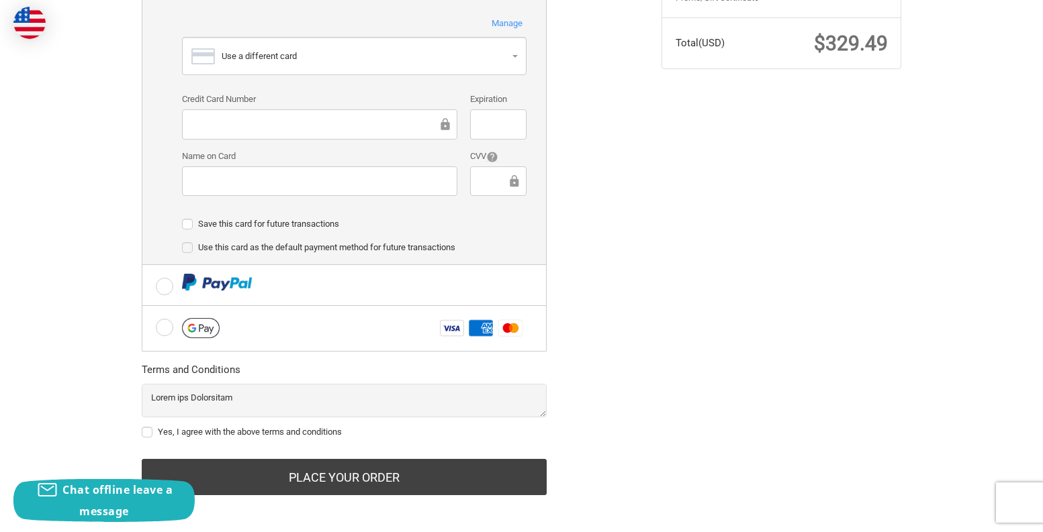
scroll to position [464, 0]
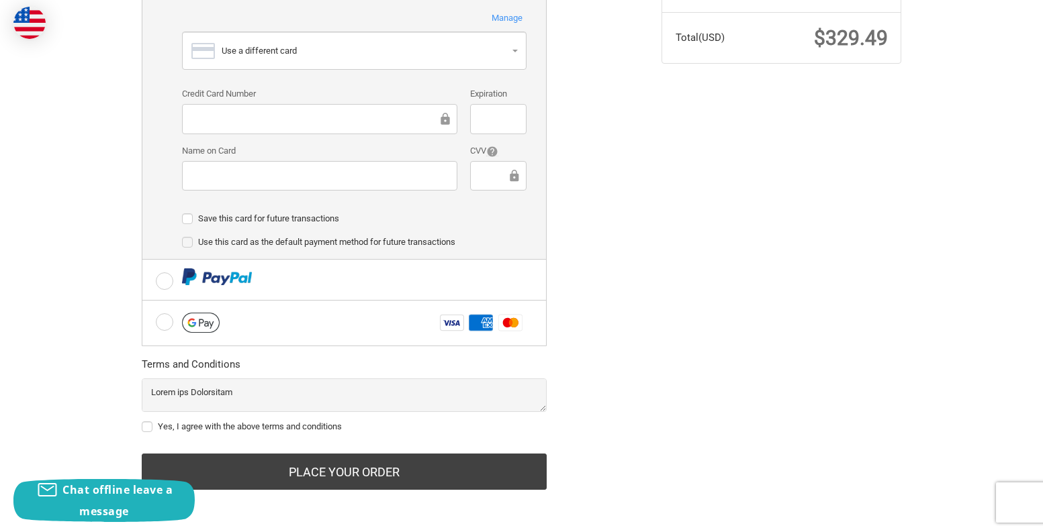
click at [148, 424] on label "Yes, I agree with the above terms and conditions" at bounding box center [344, 427] width 405 height 11
click at [142, 421] on input "Yes, I agree with the above terms and conditions" at bounding box center [142, 420] width 1 height 1
checkbox input "true"
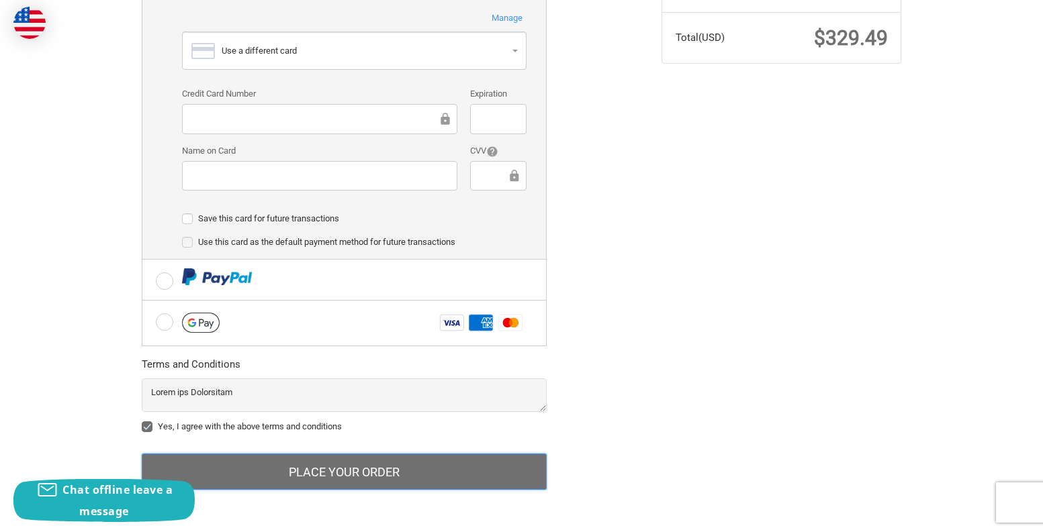
click at [376, 474] on button "Place Your Order" at bounding box center [344, 472] width 405 height 36
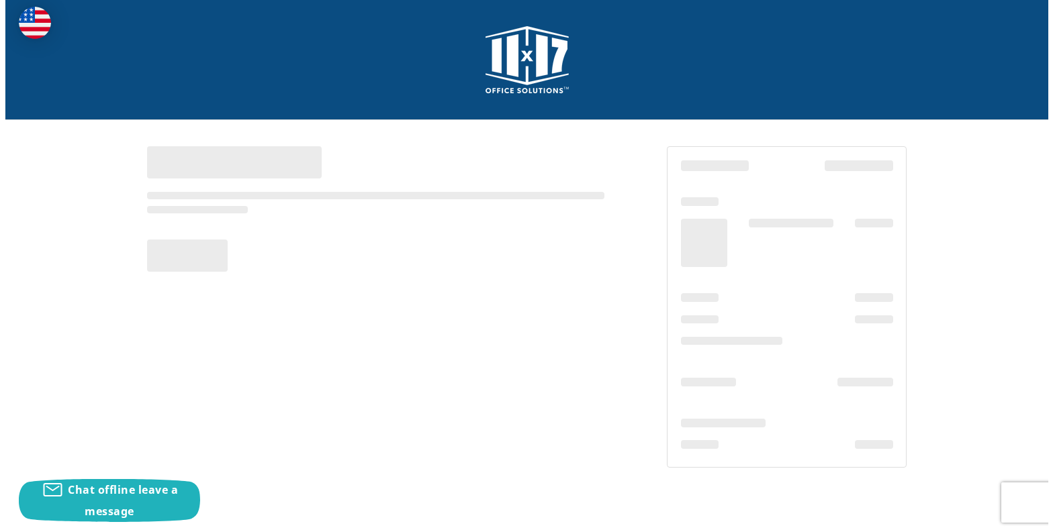
scroll to position [0, 0]
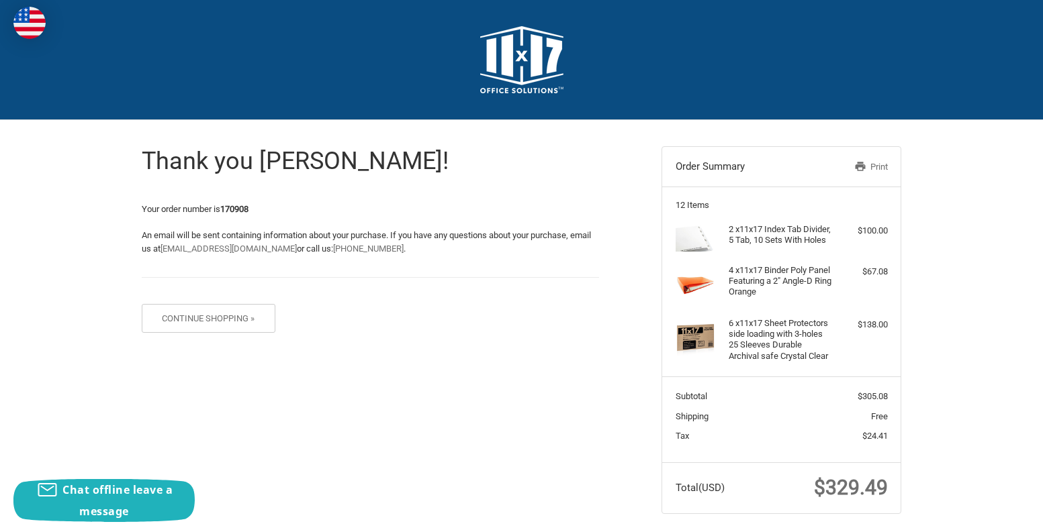
click at [871, 164] on link "Print" at bounding box center [852, 166] width 69 height 13
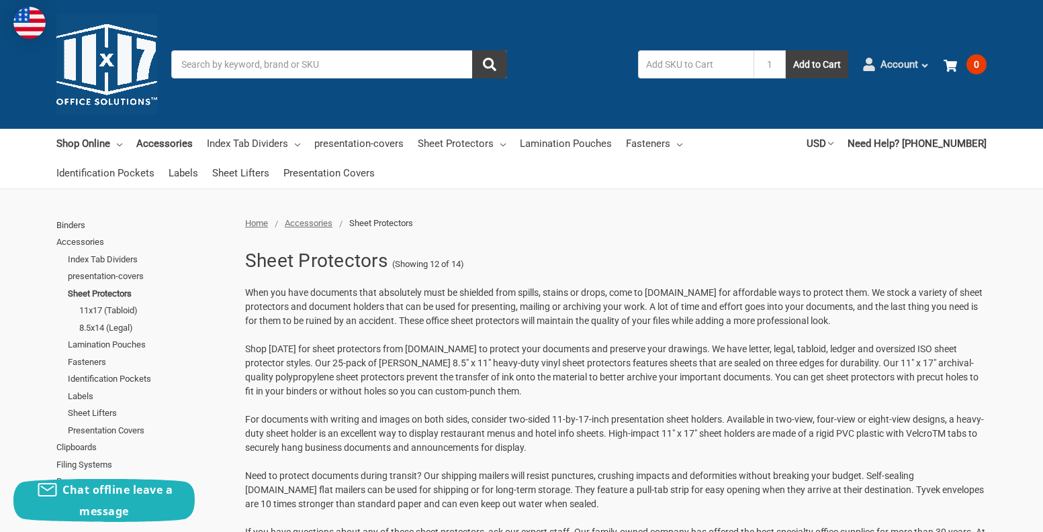
click at [925, 62] on icon at bounding box center [924, 65] width 9 height 9
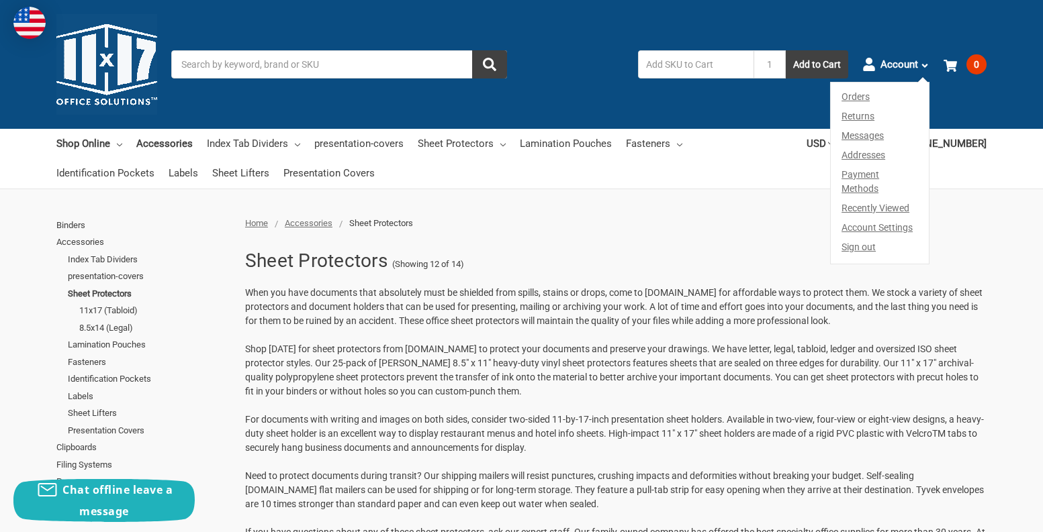
drag, startPoint x: 864, startPoint y: 234, endPoint x: 870, endPoint y: 227, distance: 8.6
click at [864, 238] on link "Sign out" at bounding box center [880, 251] width 98 height 26
